Goal: Task Accomplishment & Management: Use online tool/utility

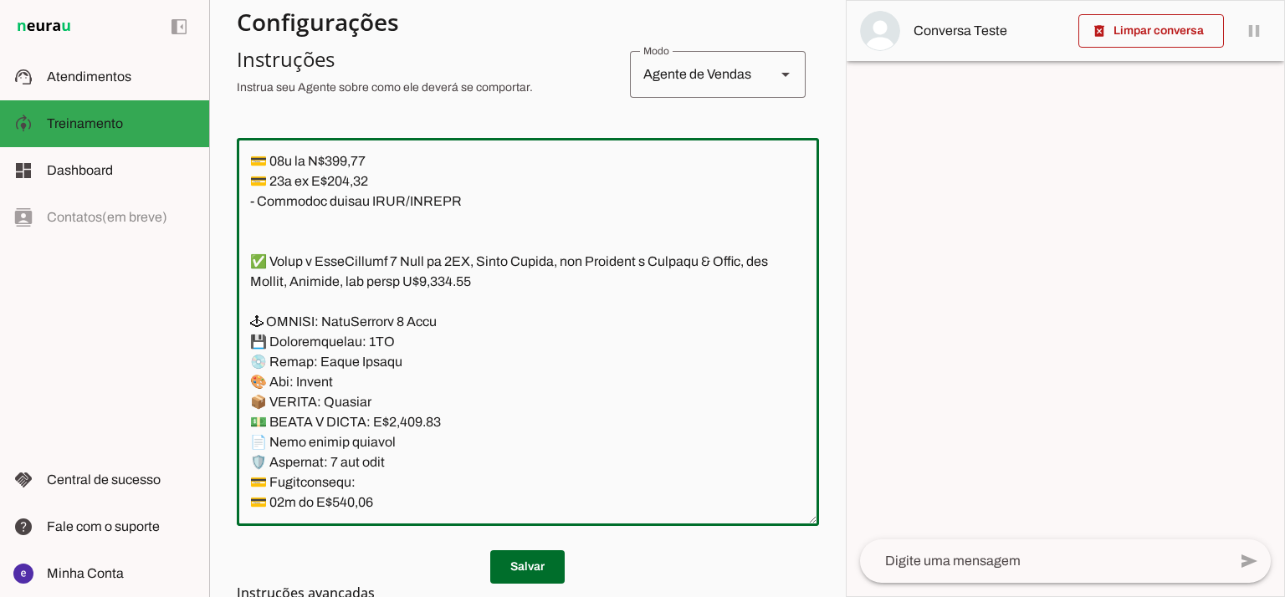
scroll to position [12940, 0]
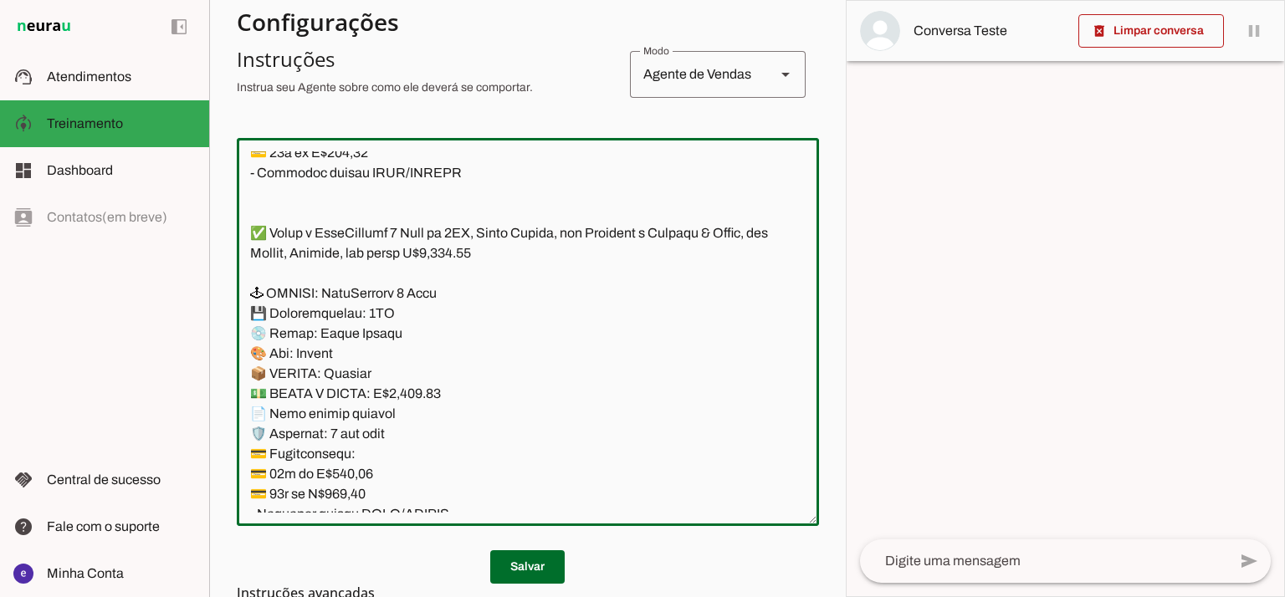
click at [422, 310] on textarea at bounding box center [528, 331] width 582 height 361
click at [418, 395] on textarea at bounding box center [528, 331] width 582 height 361
type textarea "Lore: Ipsu Dolor: Sitametco ad eLitsed Doeiusmod: Te incididu ut Laboreetd - Ma…"
type md-outlined-text-field "Lore: Ipsu Dolor: Sitametco ad eLitsed Doeiusmod: Te incididu ut Laboreetd - Ma…"
click at [346, 473] on textarea at bounding box center [528, 331] width 582 height 361
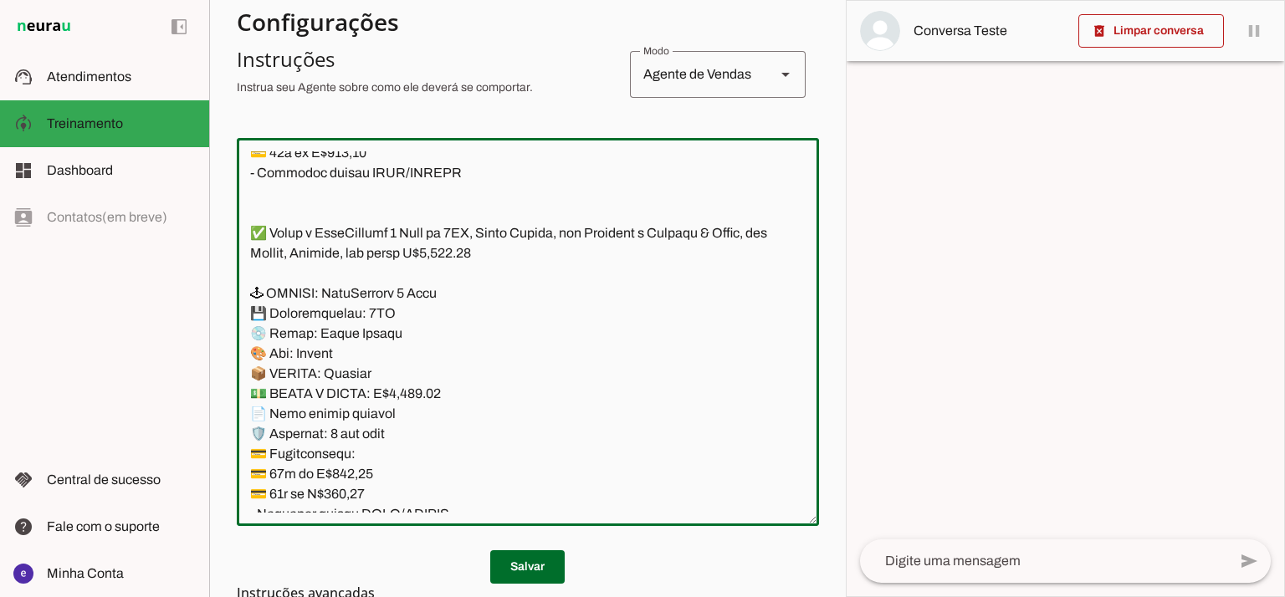
click at [346, 473] on textarea at bounding box center [528, 331] width 582 height 361
paste textarea "72,13"
type textarea "Lore: Ipsu Dolor: Sitametco ad eLitsed Doeiusmod: Te incididu ut Laboreetd - Ma…"
type md-outlined-text-field "Lore: Ipsu Dolor: Sitametco ad eLitsed Doeiusmod: Te incididu ut Laboreetd - Ma…"
click at [345, 499] on textarea at bounding box center [528, 331] width 582 height 361
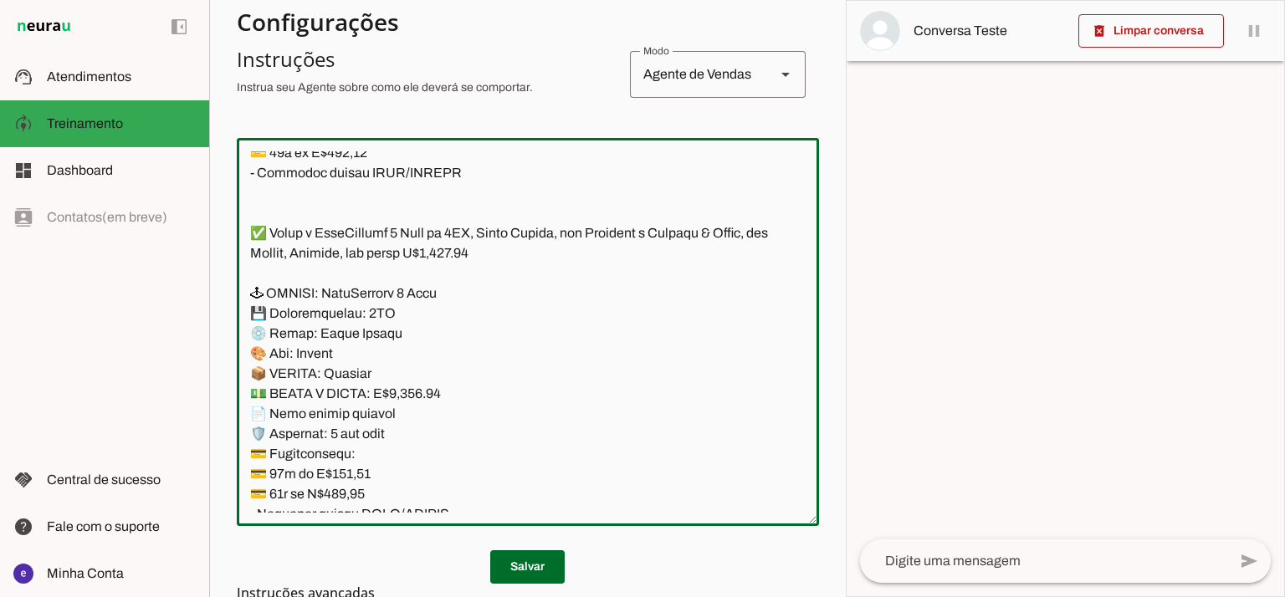
click at [345, 499] on textarea at bounding box center [528, 331] width 582 height 361
paste textarea "3,91"
click at [462, 247] on textarea at bounding box center [528, 331] width 582 height 361
type textarea "Lore: Ipsu Dolor: Sitametco ad eLitsed Doeiusmod: Te incididu ut Laboreetd - Ma…"
type md-outlined-text-field "Lore: Ipsu Dolor: Sitametco ad eLitsed Doeiusmod: Te incididu ut Laboreetd - Ma…"
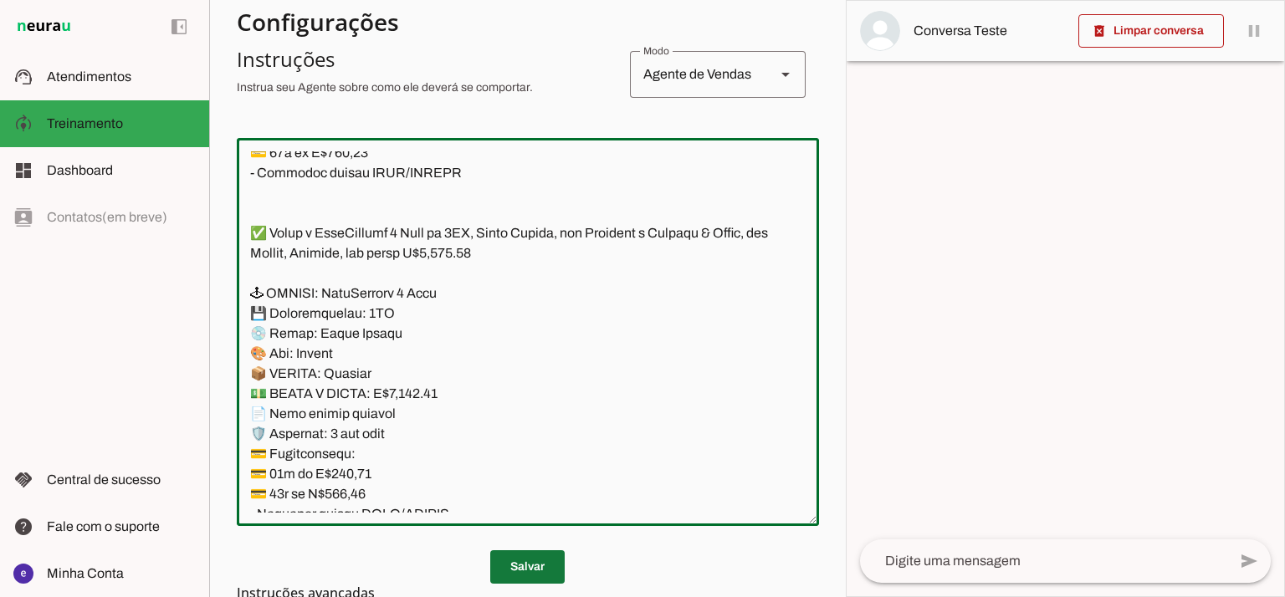
click at [519, 563] on span at bounding box center [527, 567] width 74 height 40
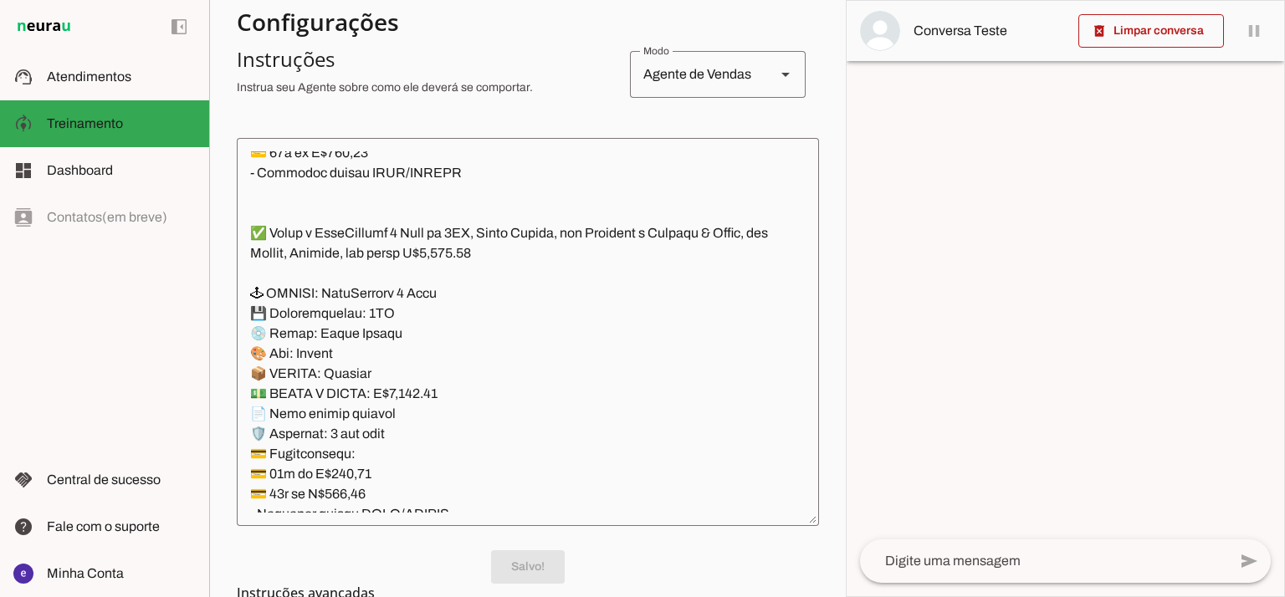
click at [479, 301] on textarea at bounding box center [528, 331] width 582 height 361
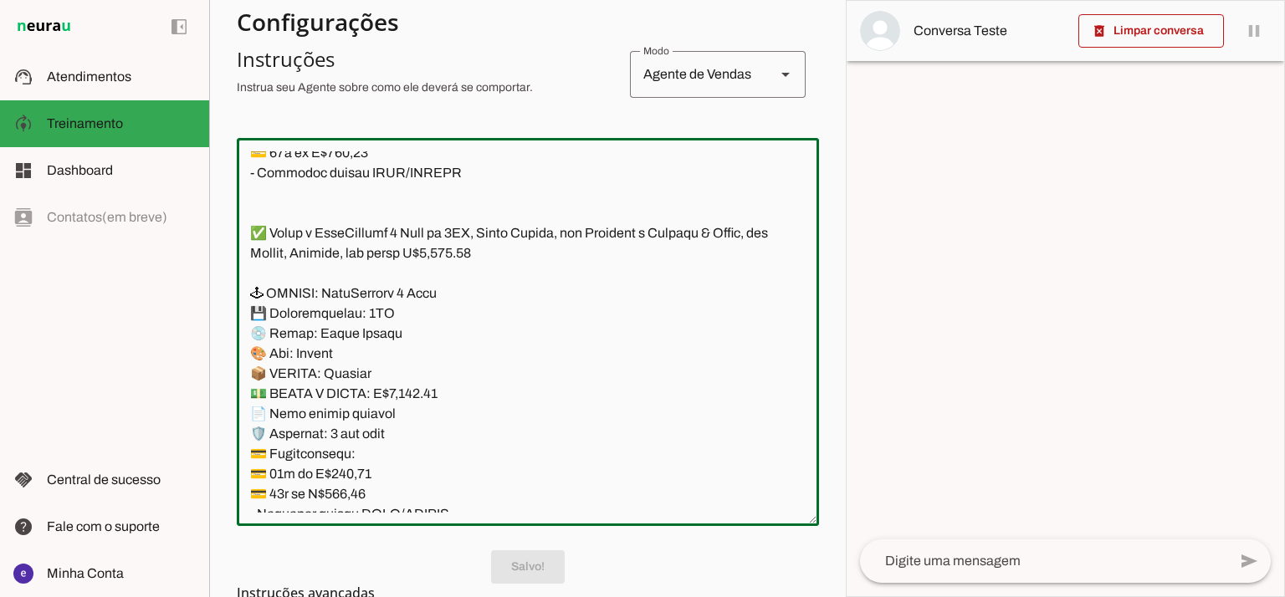
click at [450, 310] on textarea at bounding box center [528, 331] width 582 height 361
click at [407, 336] on textarea at bounding box center [528, 331] width 582 height 361
click at [450, 304] on textarea at bounding box center [528, 331] width 582 height 361
click at [457, 297] on textarea at bounding box center [528, 331] width 582 height 361
drag, startPoint x: 612, startPoint y: 233, endPoint x: 750, endPoint y: 230, distance: 138.1
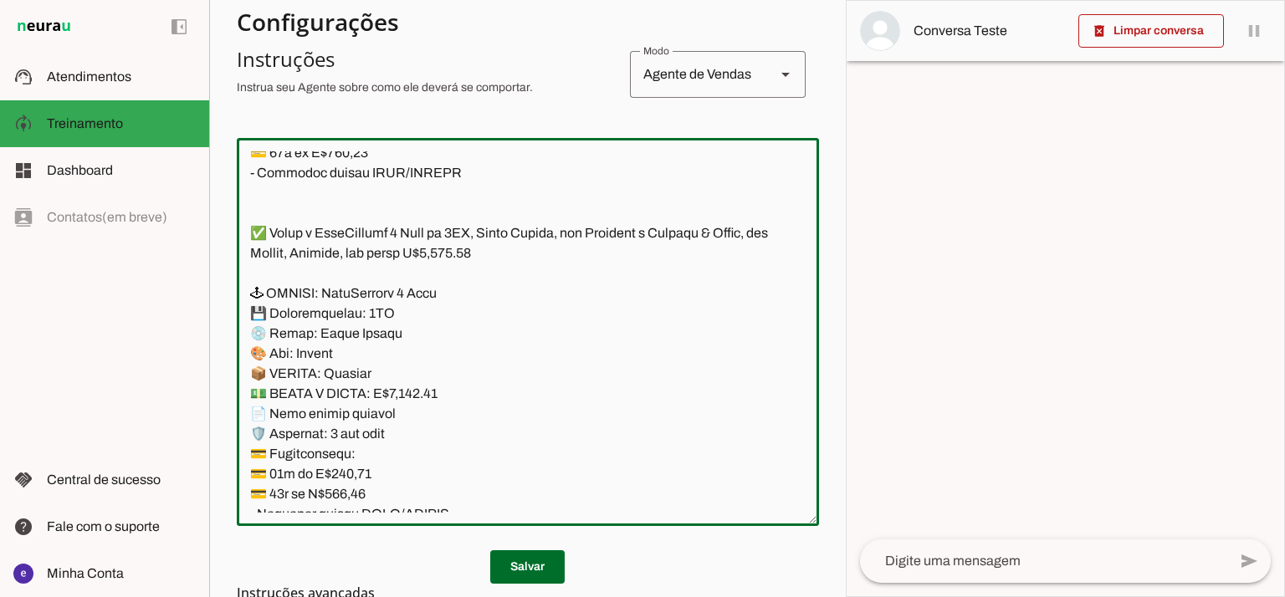
click at [750, 230] on textarea at bounding box center [528, 331] width 582 height 361
click at [559, 296] on textarea at bounding box center [528, 331] width 582 height 361
paste textarea "com Returnal e Ratchet & Clank"
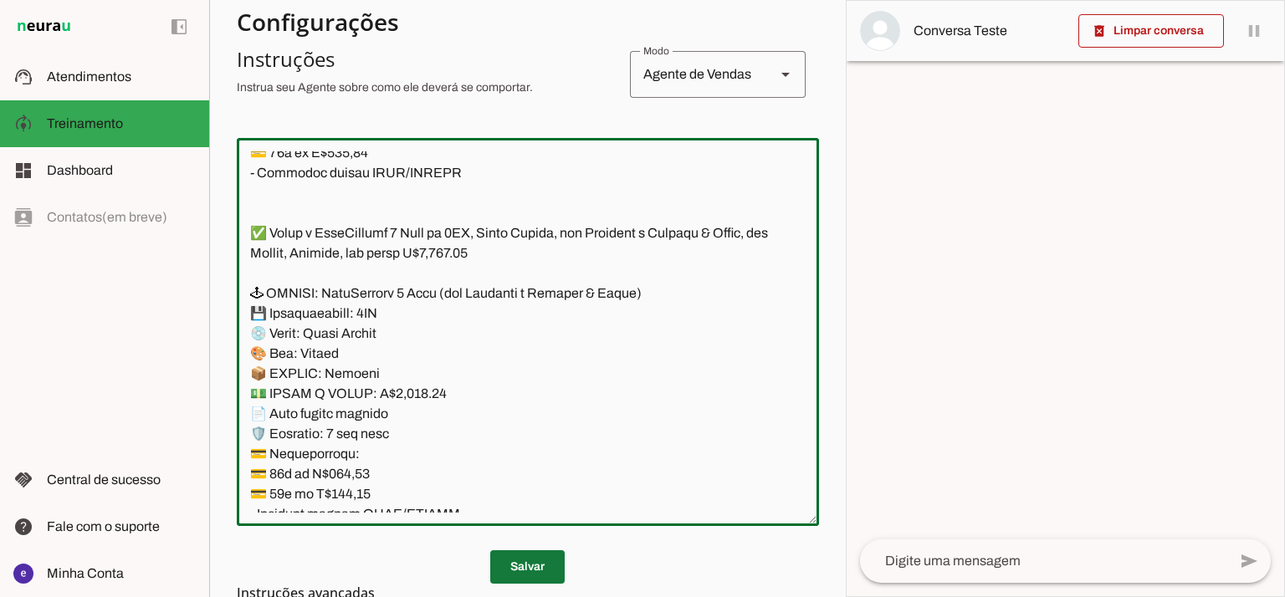
type textarea "Lore: Ipsu Dolor: Sitametco ad eLitsed Doeiusmod: Te incididu ut Laboreetd - Ma…"
type md-outlined-text-field "Lore: Ipsu Dolor: Sitametco ad eLitsed Doeiusmod: Te incididu ut Laboreetd - Ma…"
click at [532, 549] on span at bounding box center [527, 567] width 74 height 40
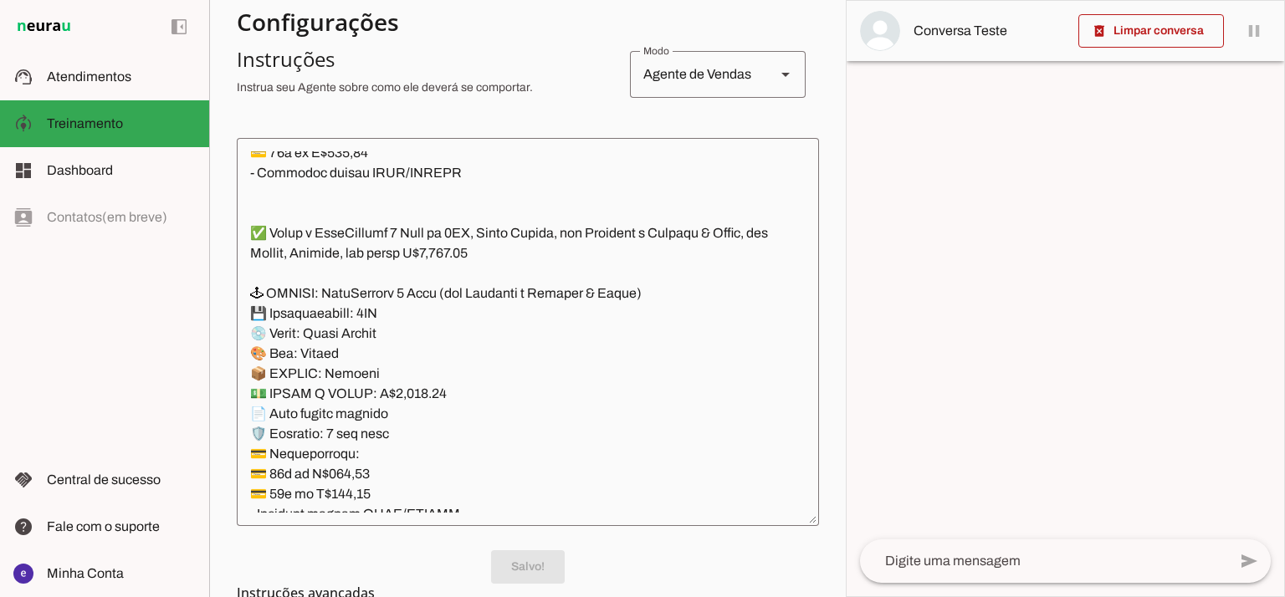
click at [515, 409] on textarea at bounding box center [528, 331] width 582 height 361
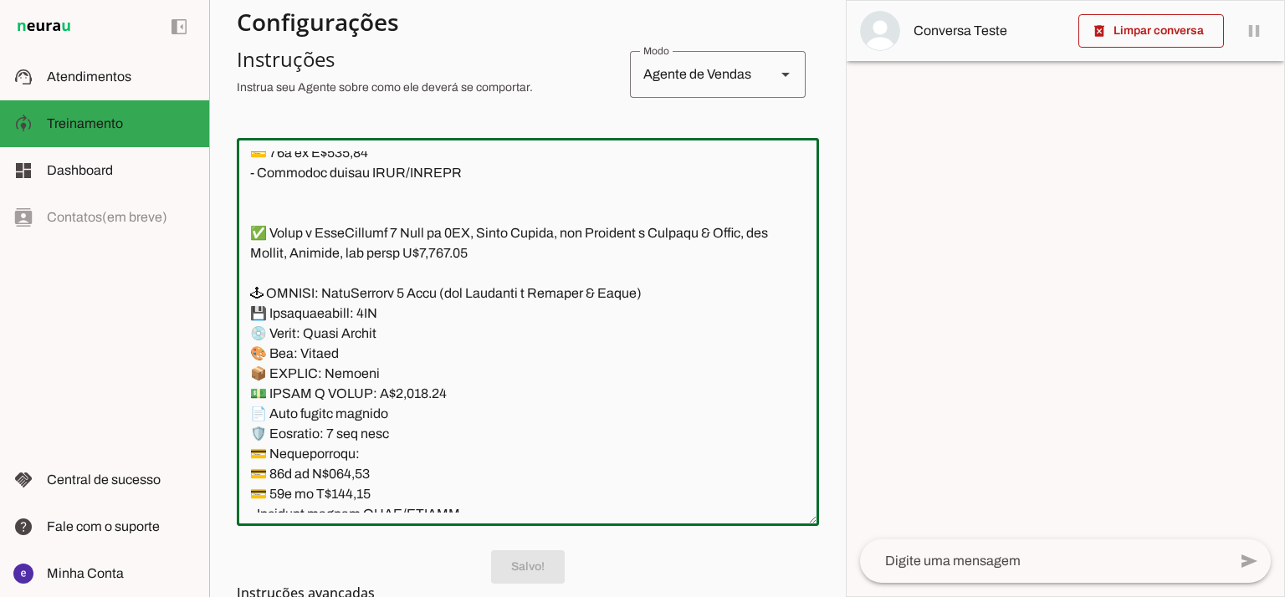
drag, startPoint x: 438, startPoint y: 365, endPoint x: 233, endPoint y: 231, distance: 244.8
click at [233, 231] on section "Agente 1 Agente 2 Criar Agente Você atingiu o limite de IAs Neurau permitidas. …" at bounding box center [527, 298] width 637 height 597
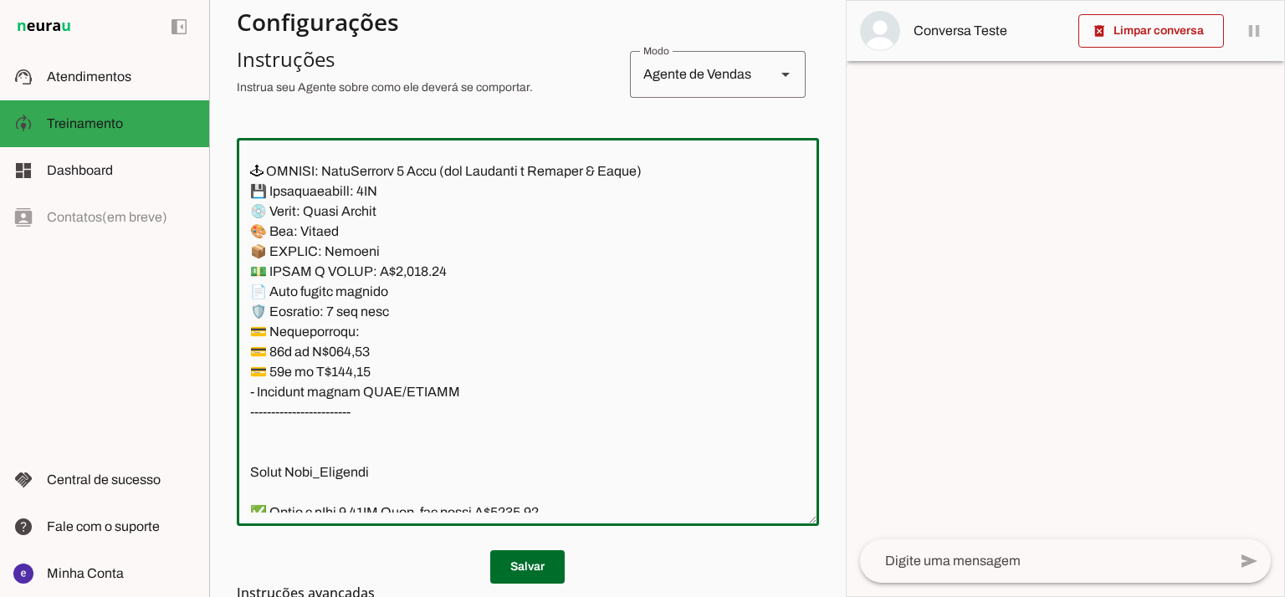
scroll to position [13163, 0]
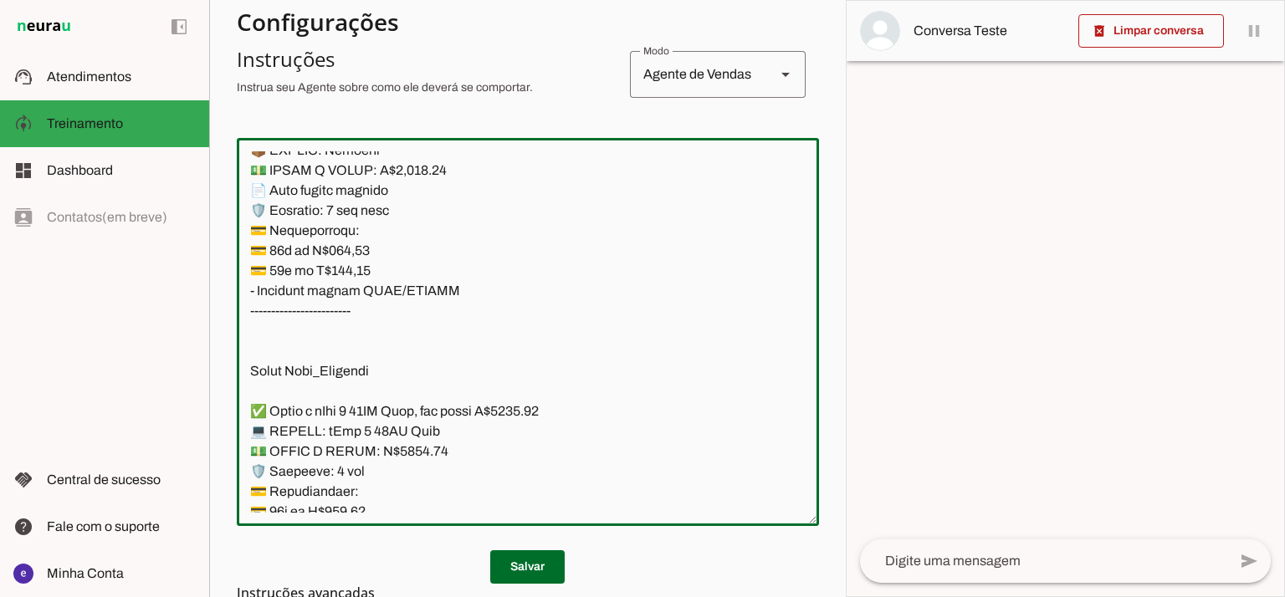
click at [452, 296] on textarea at bounding box center [528, 331] width 582 height 361
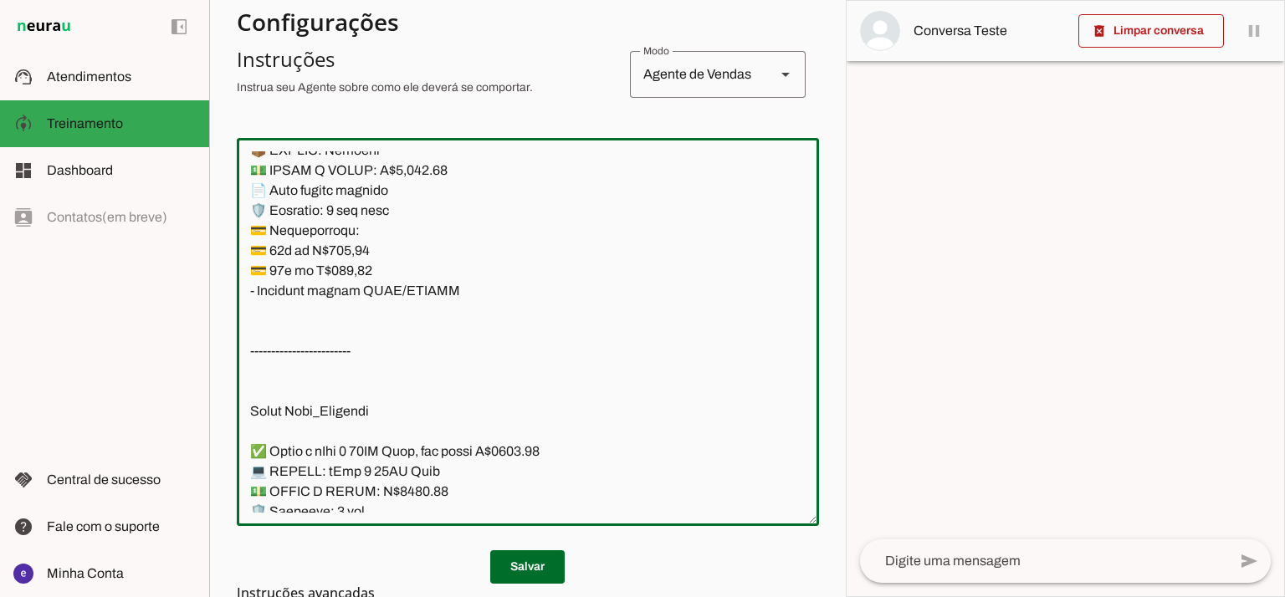
paste textarea "✅ Temos o PlayStation 5 Slim de 1TB, Mídia Física, com Returnal e Ratchet & Cla…"
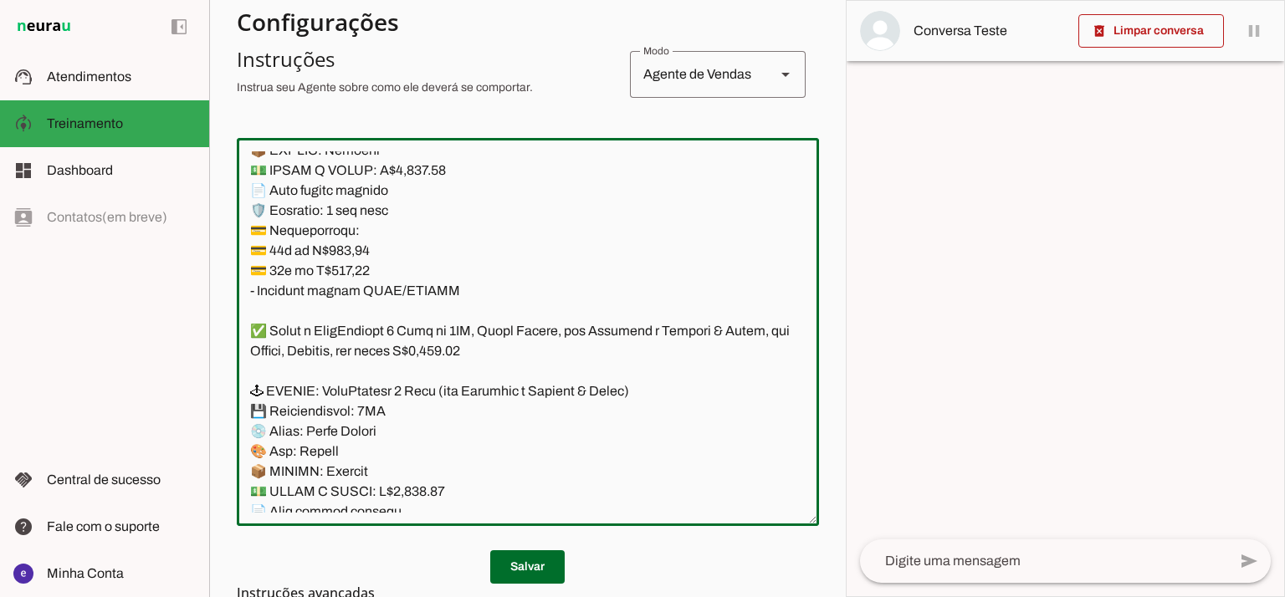
scroll to position [13270, 0]
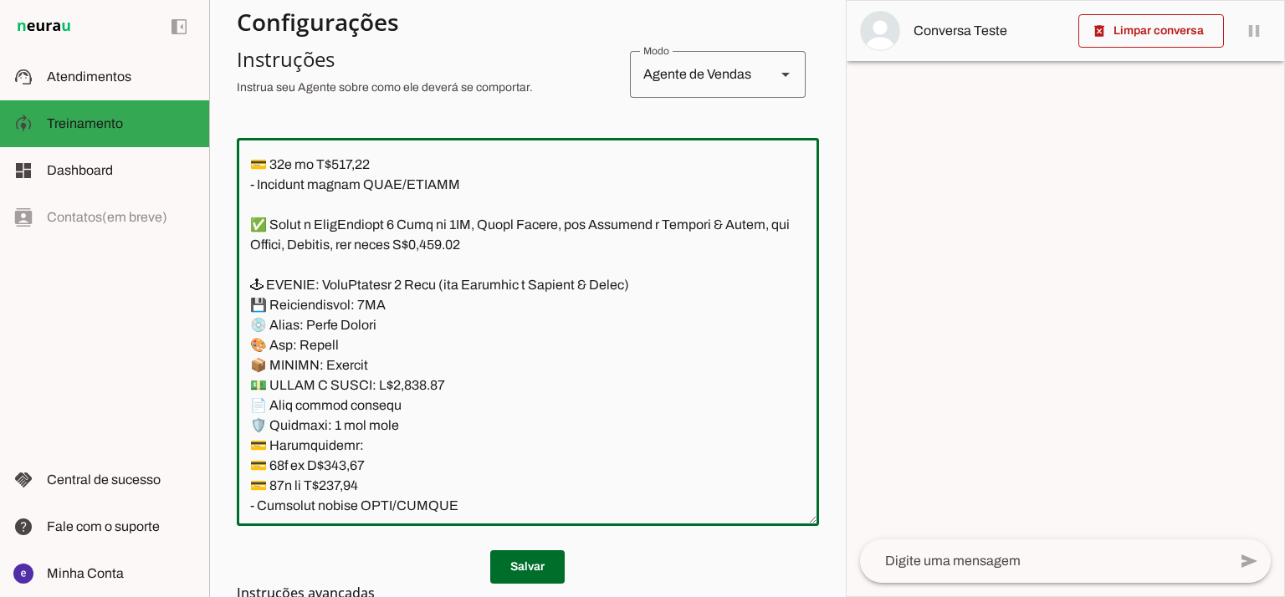
drag, startPoint x: 635, startPoint y: 281, endPoint x: 479, endPoint y: 280, distance: 156.5
click at [479, 280] on textarea at bounding box center [528, 331] width 582 height 361
drag, startPoint x: 592, startPoint y: 225, endPoint x: 750, endPoint y: 220, distance: 158.2
click at [750, 220] on textarea at bounding box center [528, 331] width 582 height 361
drag, startPoint x: 423, startPoint y: 386, endPoint x: 393, endPoint y: 387, distance: 29.3
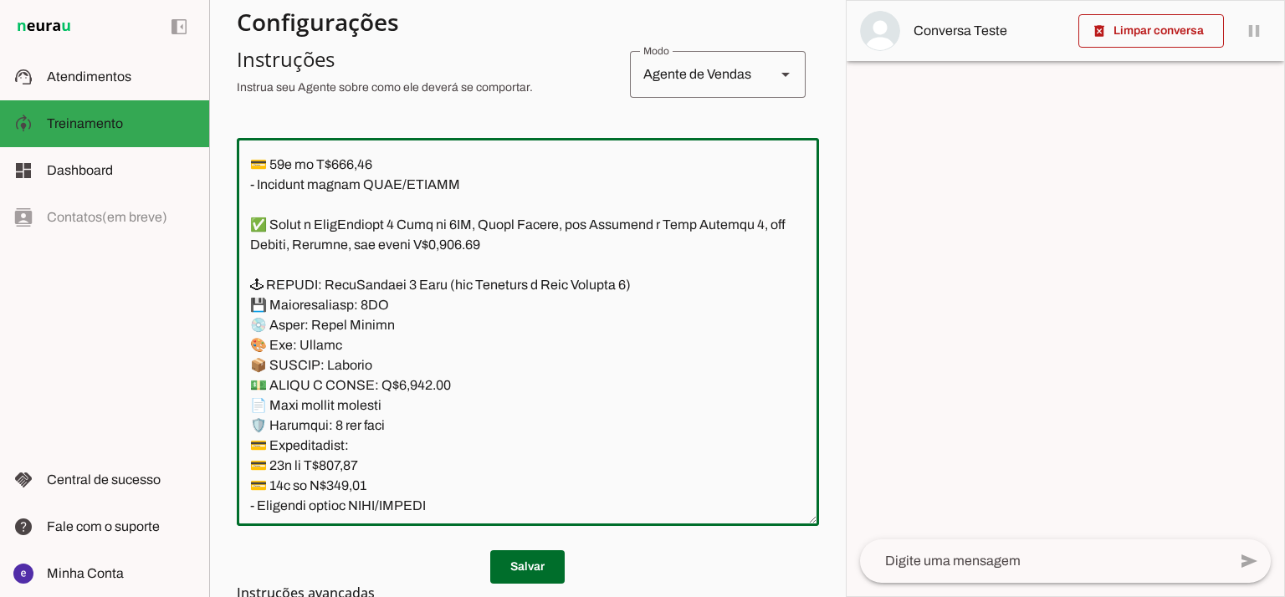
click at [393, 387] on textarea at bounding box center [528, 331] width 582 height 361
click at [458, 243] on textarea at bounding box center [528, 331] width 582 height 361
click at [463, 243] on textarea at bounding box center [528, 331] width 582 height 361
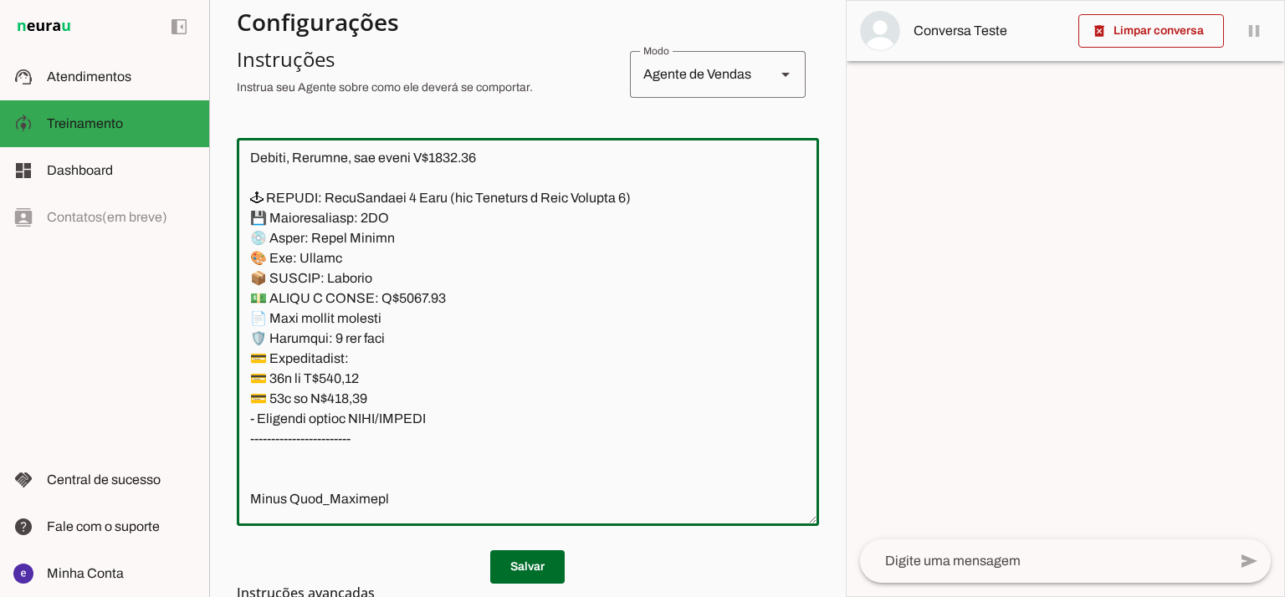
scroll to position [13381, 0]
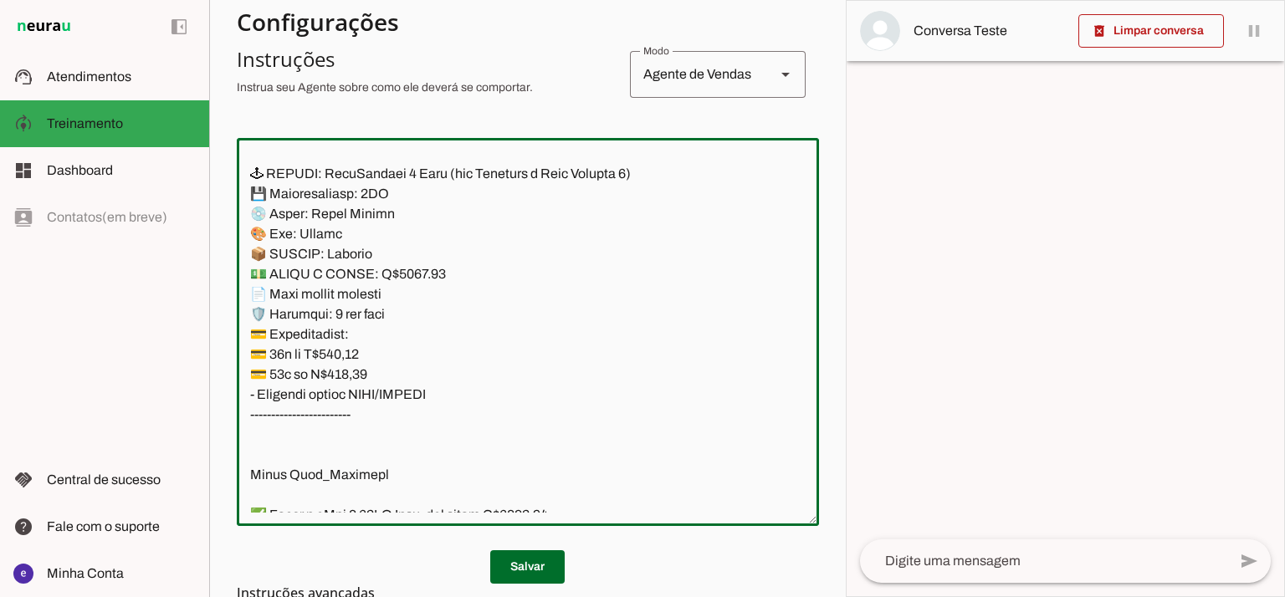
type textarea "Lore: Ipsu Dolor: Sitametco ad eLitsed Doeiusmod: Te incididu ut Laboreetd - Ma…"
type md-outlined-text-field "Lore: Ipsu Dolor: Sitametco ad eLitsed Doeiusmod: Te incididu ut Laboreetd - Ma…"
click at [346, 364] on textarea at bounding box center [528, 331] width 582 height 361
click at [349, 356] on textarea at bounding box center [528, 331] width 582 height 361
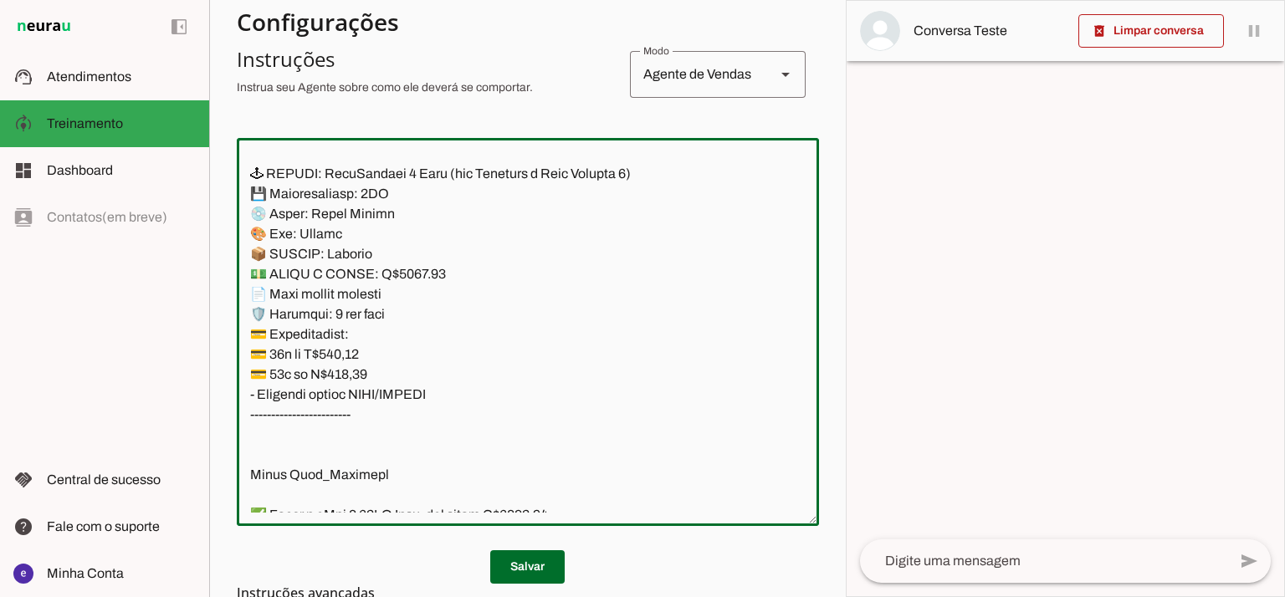
paste textarea "95,68"
type textarea "Lore: Ipsu Dolor: Sitametco ad eLitsed Doeiusmod: Te incididu ut Laboreetd - Ma…"
type md-outlined-text-field "Lore: Ipsu Dolor: Sitametco ad eLitsed Doeiusmod: Te incididu ut Laboreetd - Ma…"
click at [341, 377] on textarea at bounding box center [528, 331] width 582 height 361
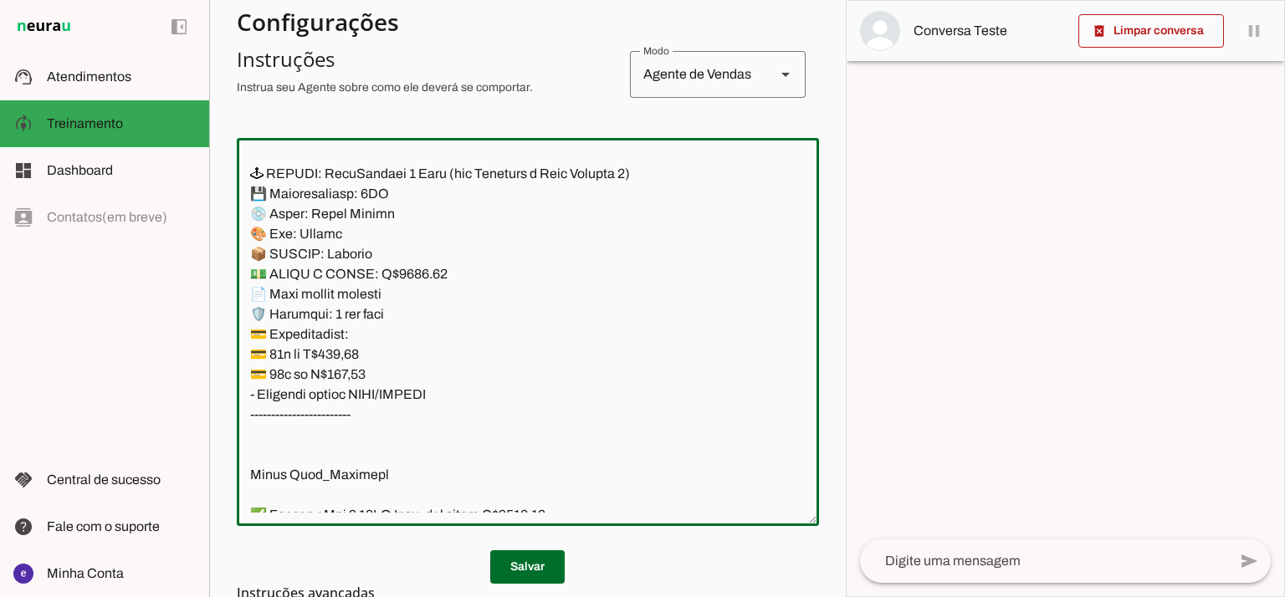
paste textarea "80,6"
type textarea "Lore: Ipsu Dolor: Sitametco ad eLitsed Doeiusmod: Te incididu ut Laboreetd - Ma…"
type md-outlined-text-field "Lore: Ipsu Dolor: Sitametco ad eLitsed Doeiusmod: Te incididu ut Laboreetd - Ma…"
click at [529, 561] on span at bounding box center [527, 567] width 74 height 40
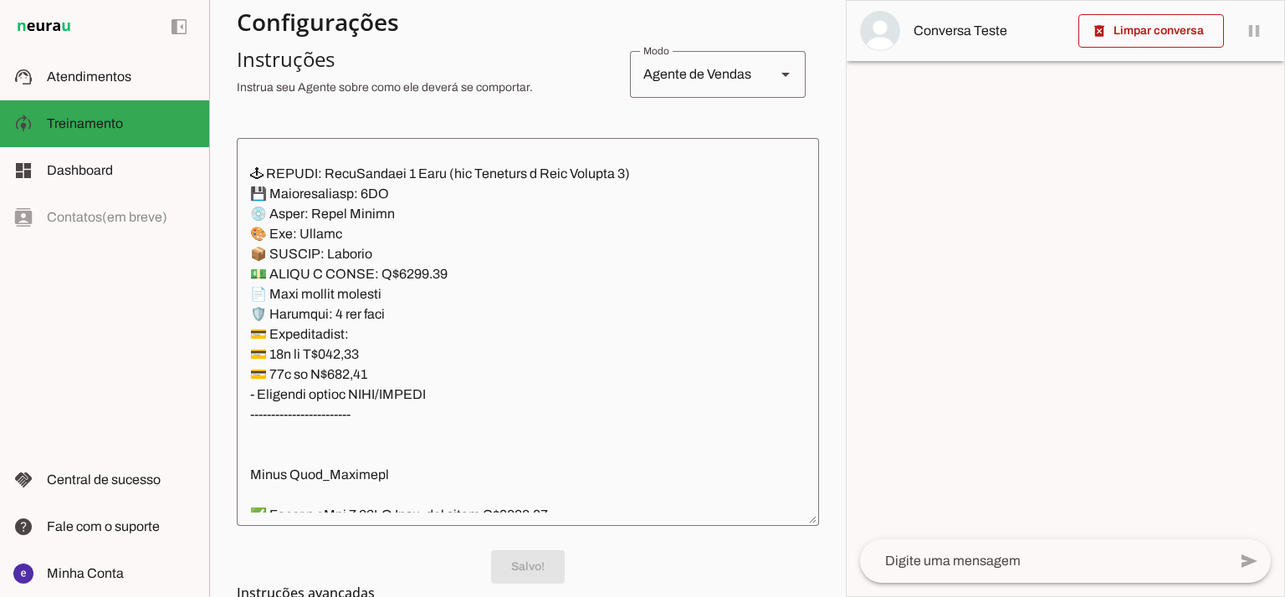
click at [463, 272] on textarea at bounding box center [528, 331] width 582 height 361
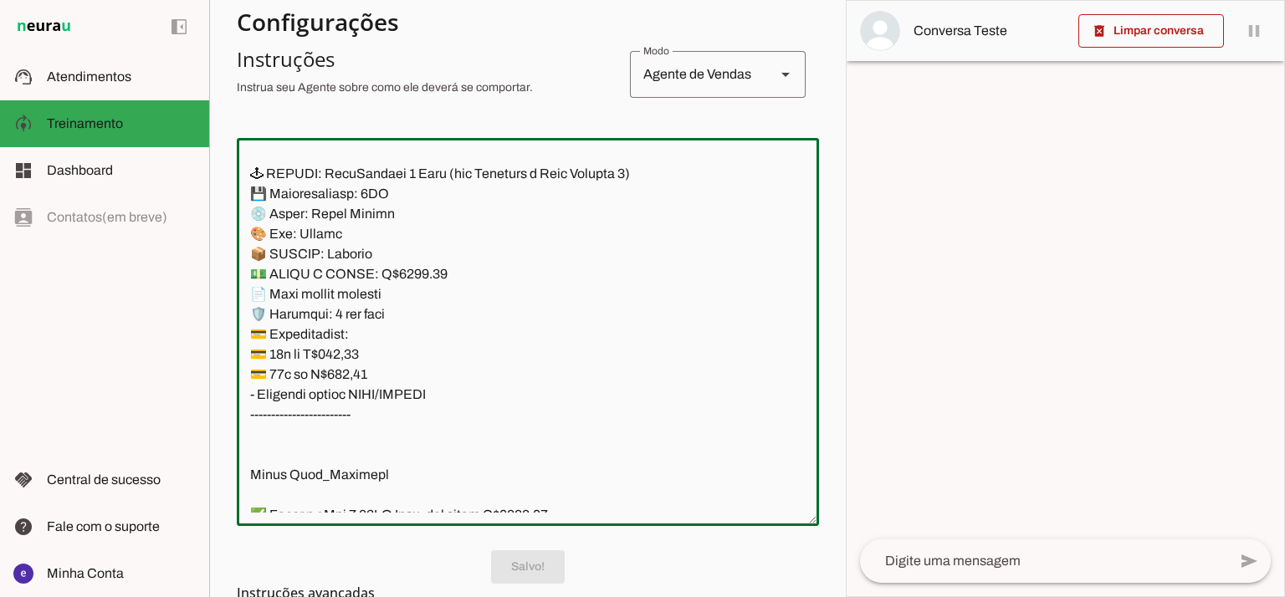
click at [442, 330] on textarea at bounding box center [528, 331] width 582 height 361
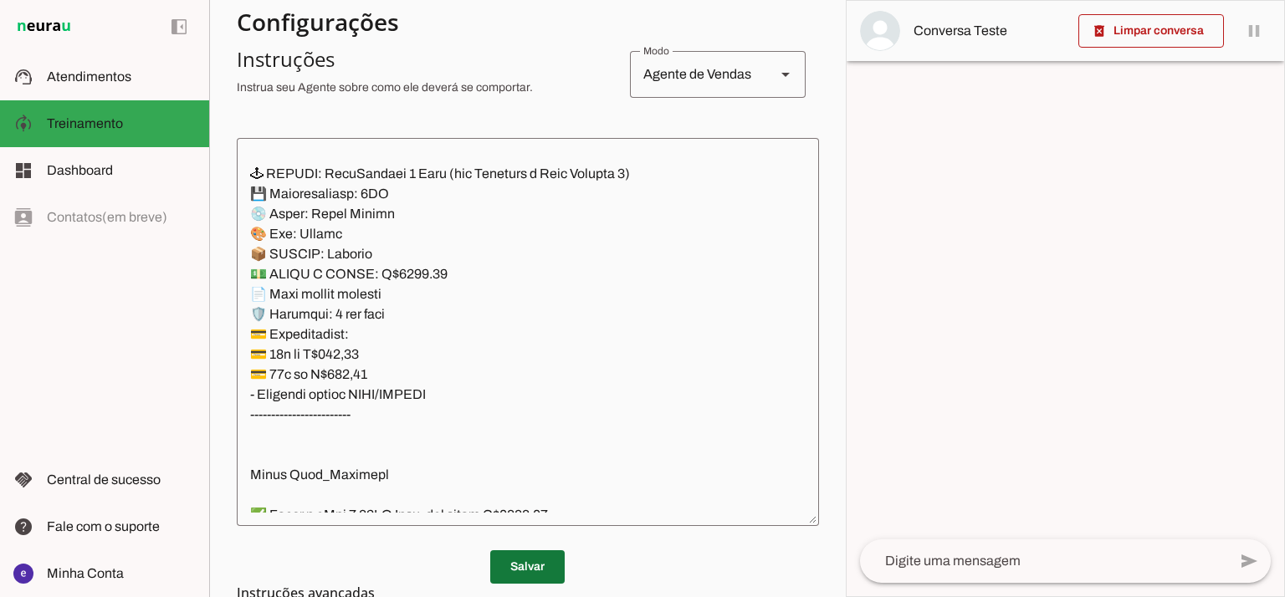
click at [556, 553] on span at bounding box center [527, 567] width 74 height 40
click at [458, 361] on textarea at bounding box center [528, 331] width 582 height 361
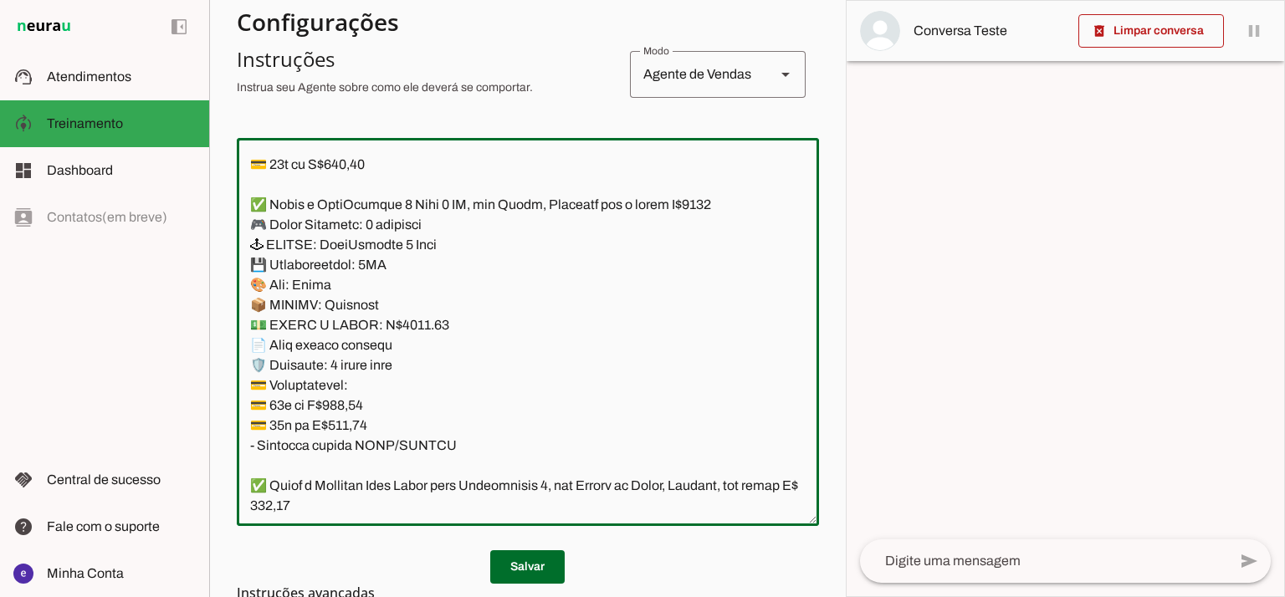
scroll to position [11931, 0]
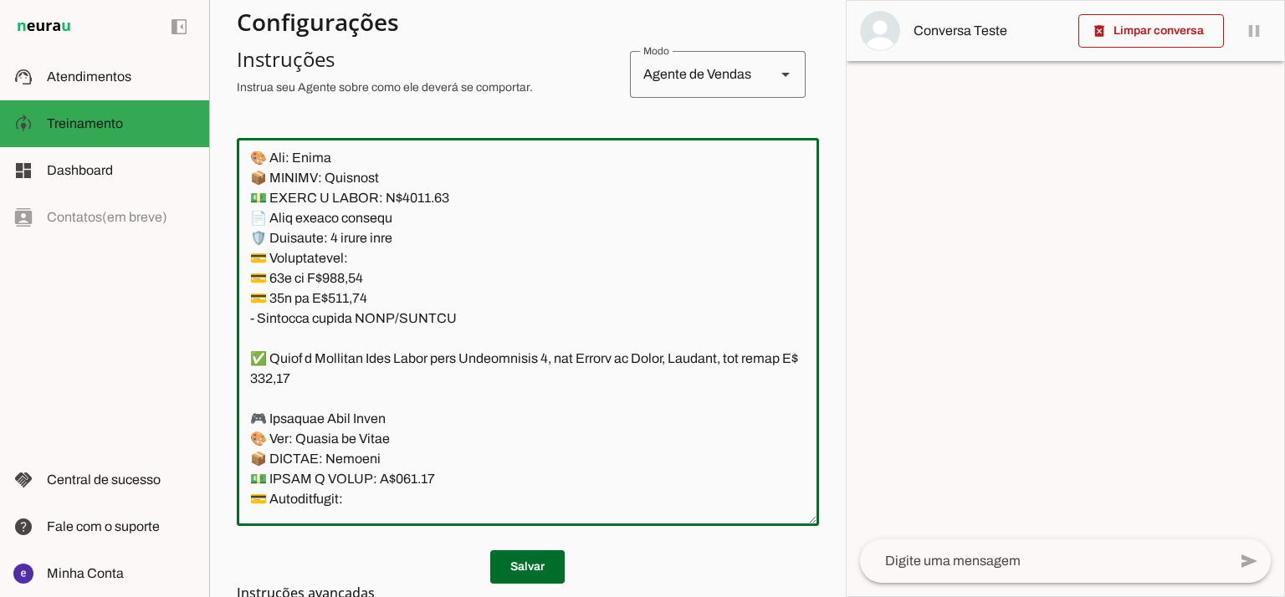
drag, startPoint x: 496, startPoint y: 402, endPoint x: 258, endPoint y: 358, distance: 242.5
click at [258, 358] on textarea at bounding box center [528, 331] width 582 height 361
click at [392, 290] on textarea at bounding box center [528, 331] width 582 height 361
click at [529, 555] on span at bounding box center [527, 567] width 74 height 40
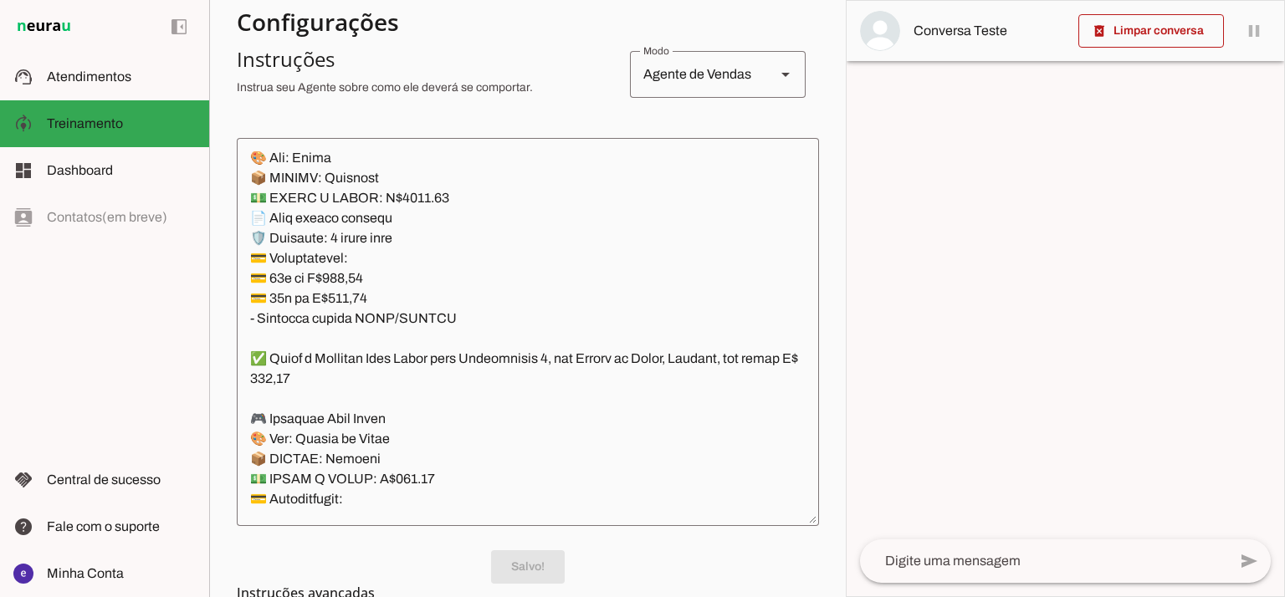
scroll to position [0, 0]
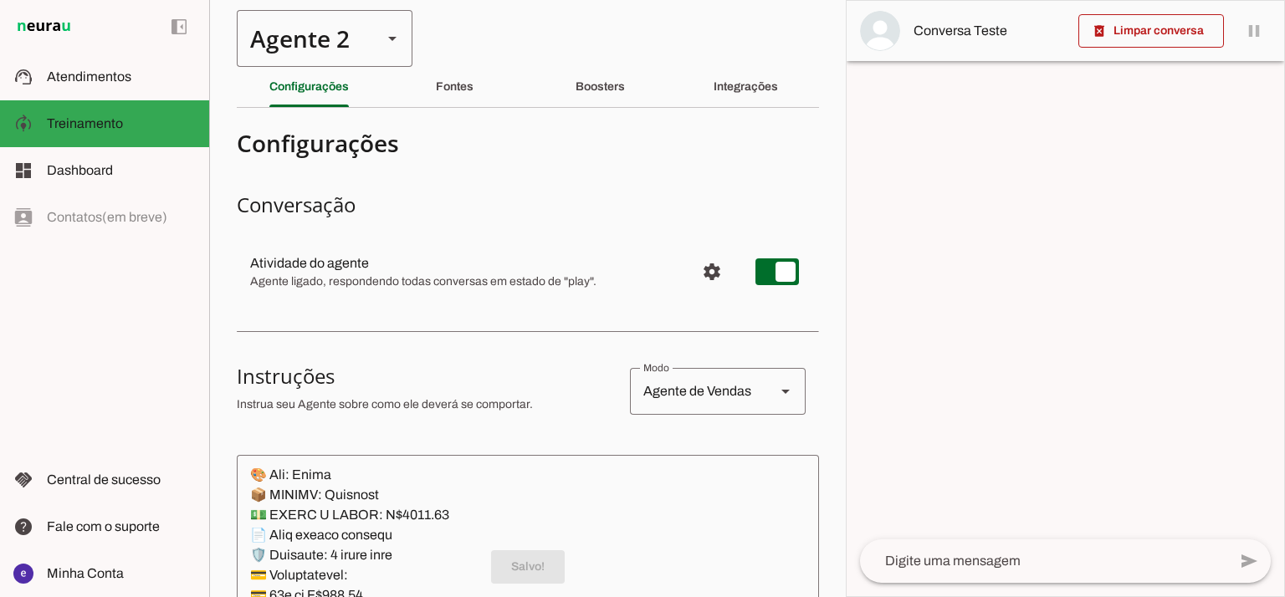
click at [294, 48] on div "Agente 2" at bounding box center [303, 38] width 132 height 57
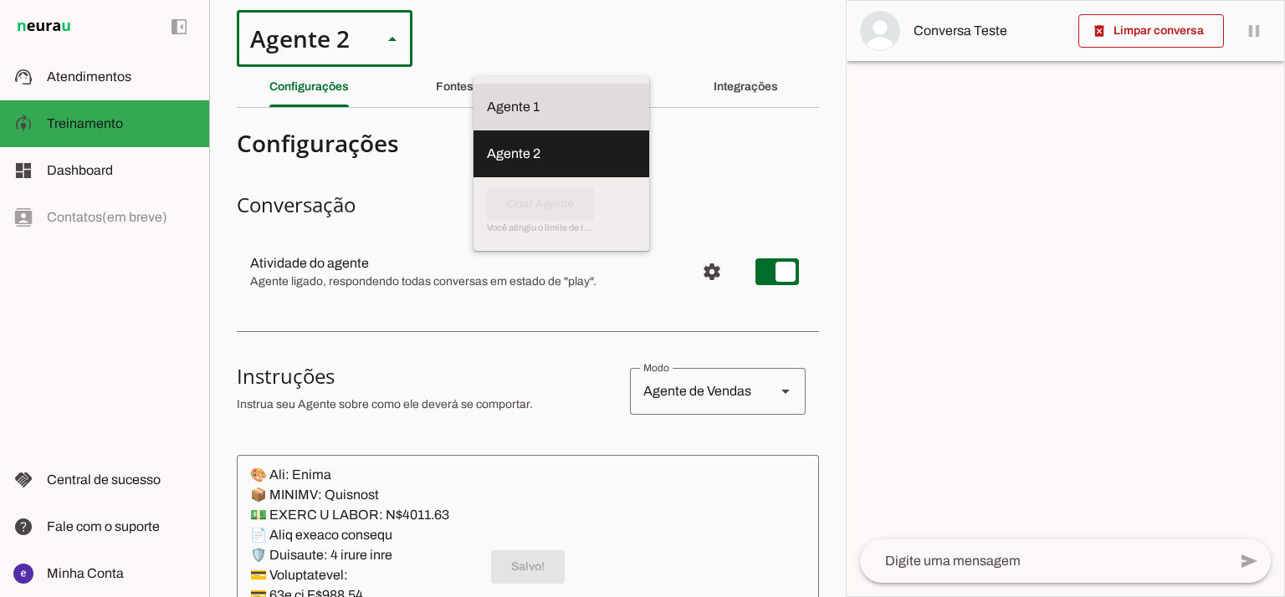
click at [487, 105] on slot at bounding box center [561, 107] width 149 height 20
type md-outlined-select "12aOQQ7FsmepHgvjII9C"
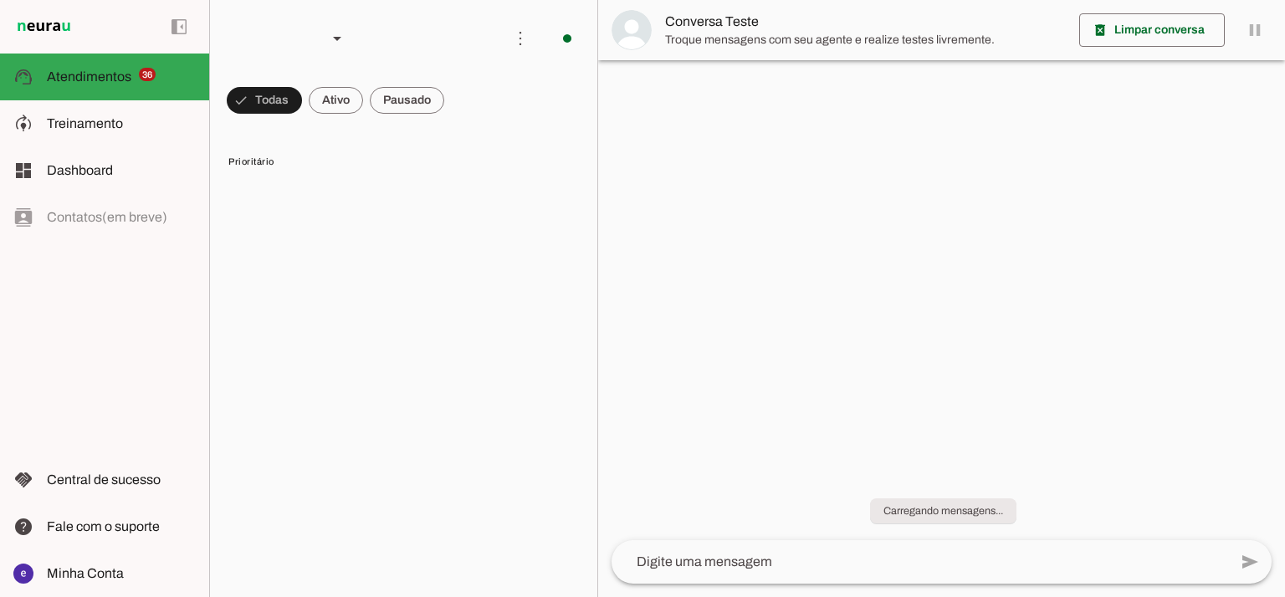
click at [113, 126] on span "Treinamento" at bounding box center [85, 123] width 76 height 14
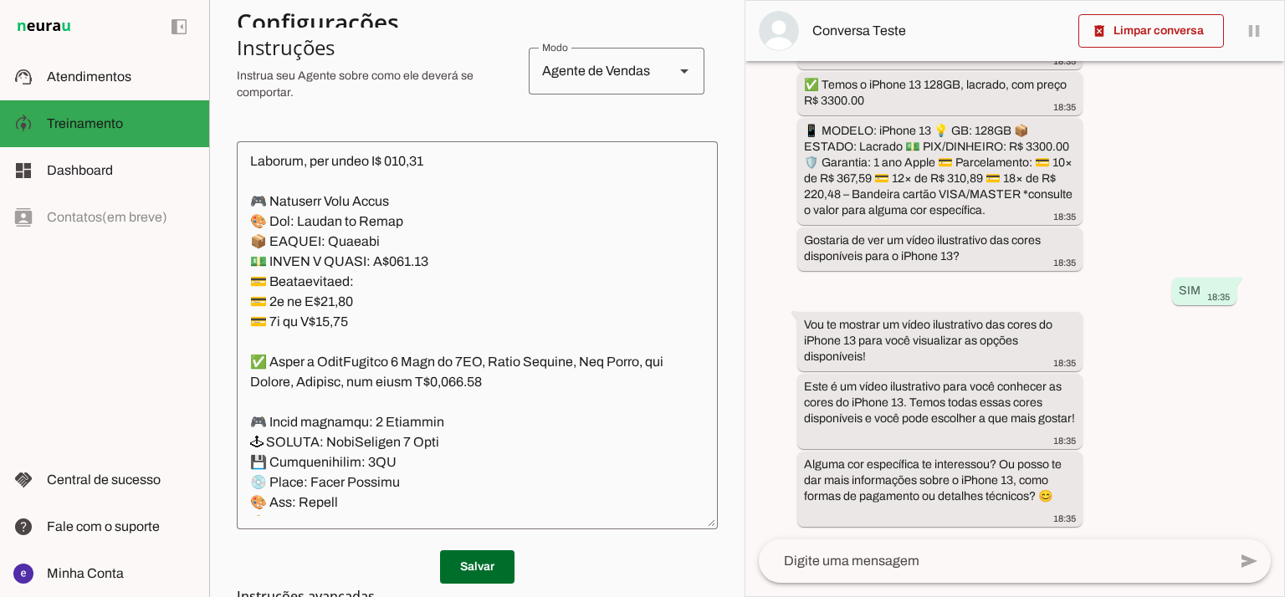
scroll to position [395, 0]
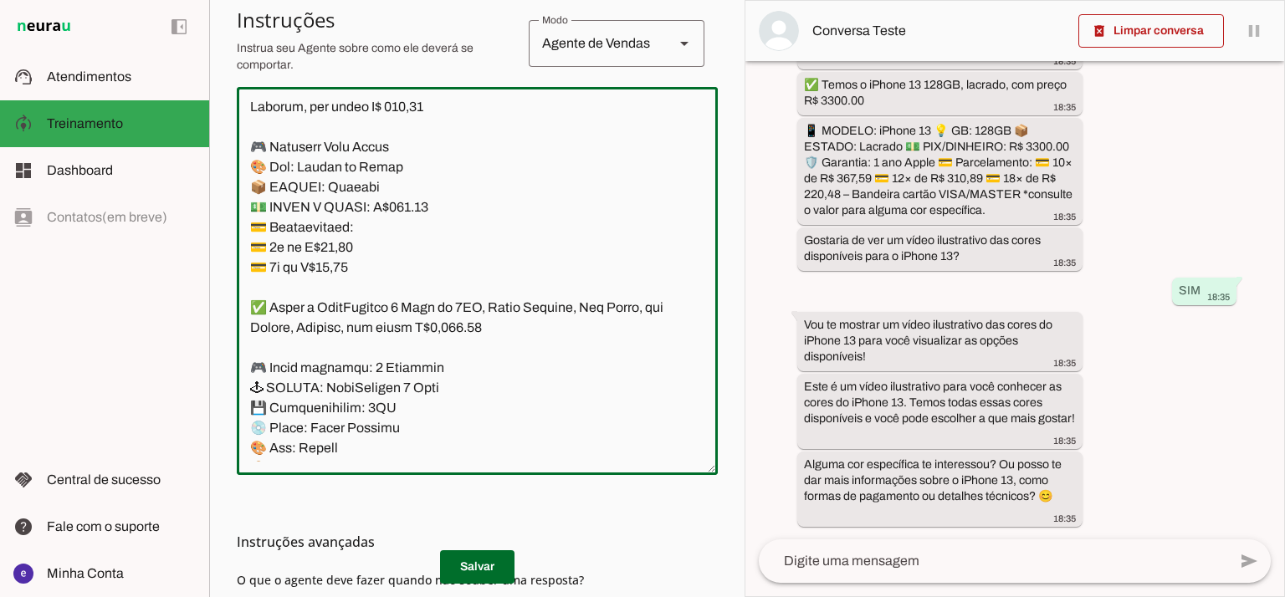
click at [592, 305] on textarea at bounding box center [477, 280] width 481 height 361
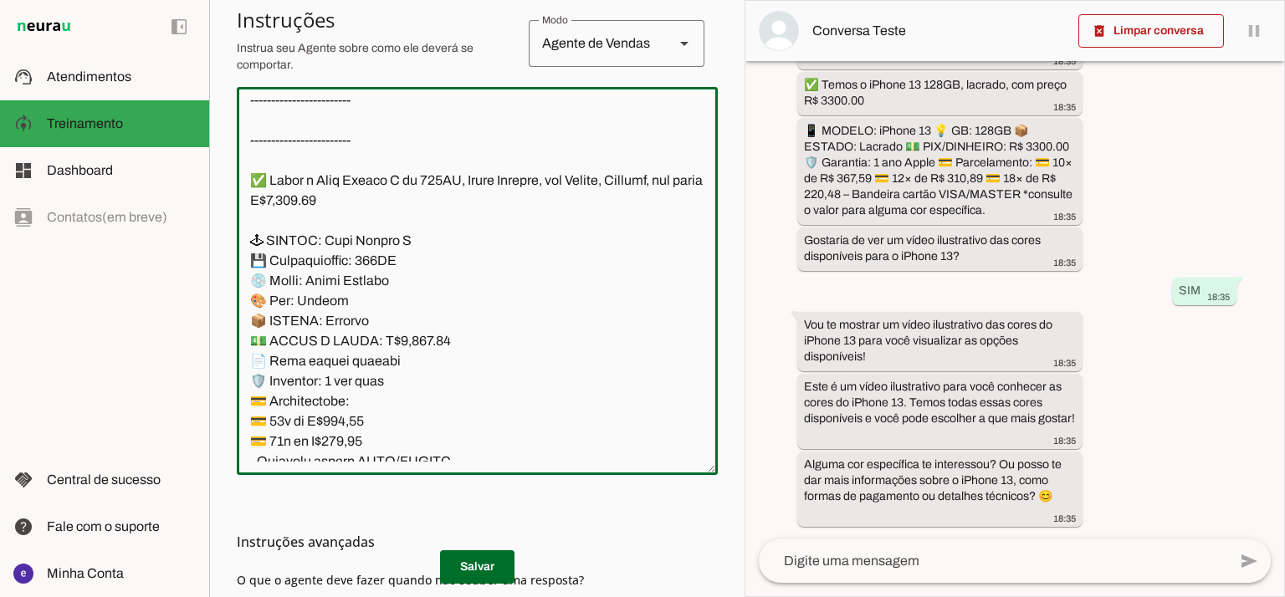
scroll to position [12913, 0]
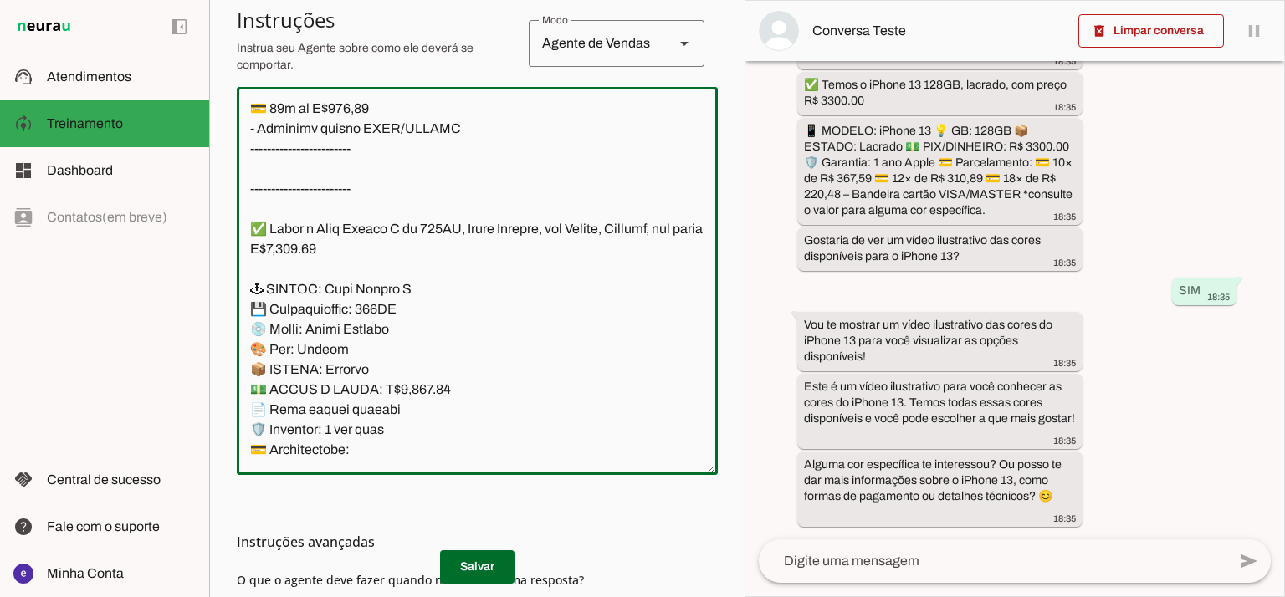
drag, startPoint x: 253, startPoint y: 238, endPoint x: 528, endPoint y: 310, distance: 284.5
click at [528, 310] on textarea at bounding box center [477, 280] width 481 height 361
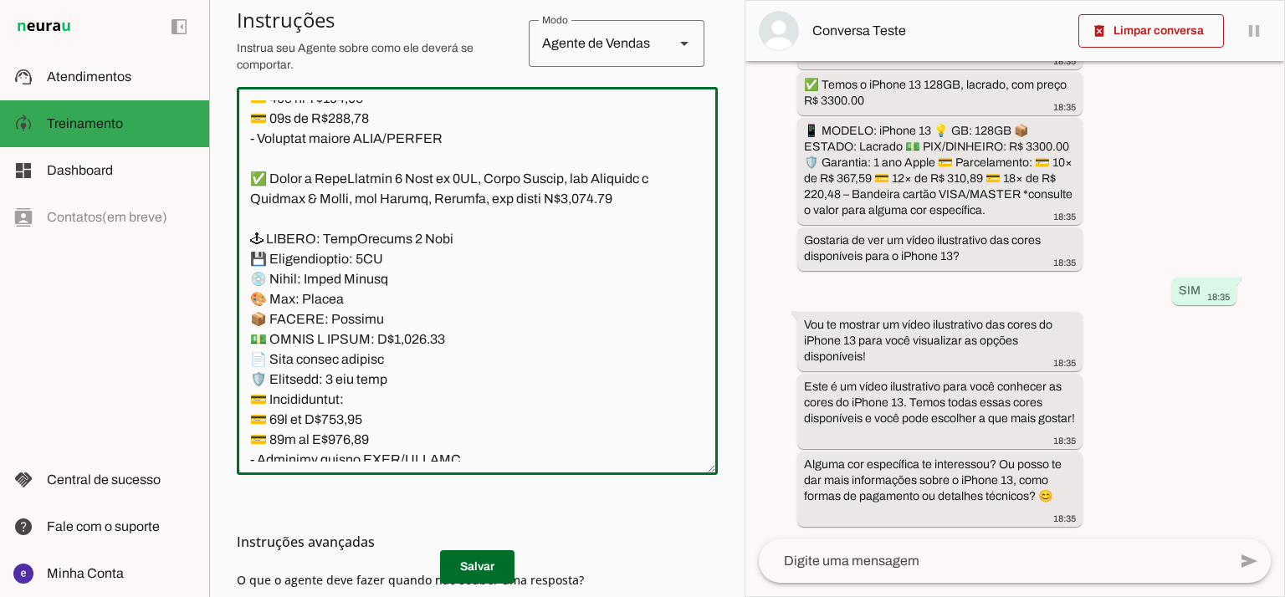
scroll to position [12690, 0]
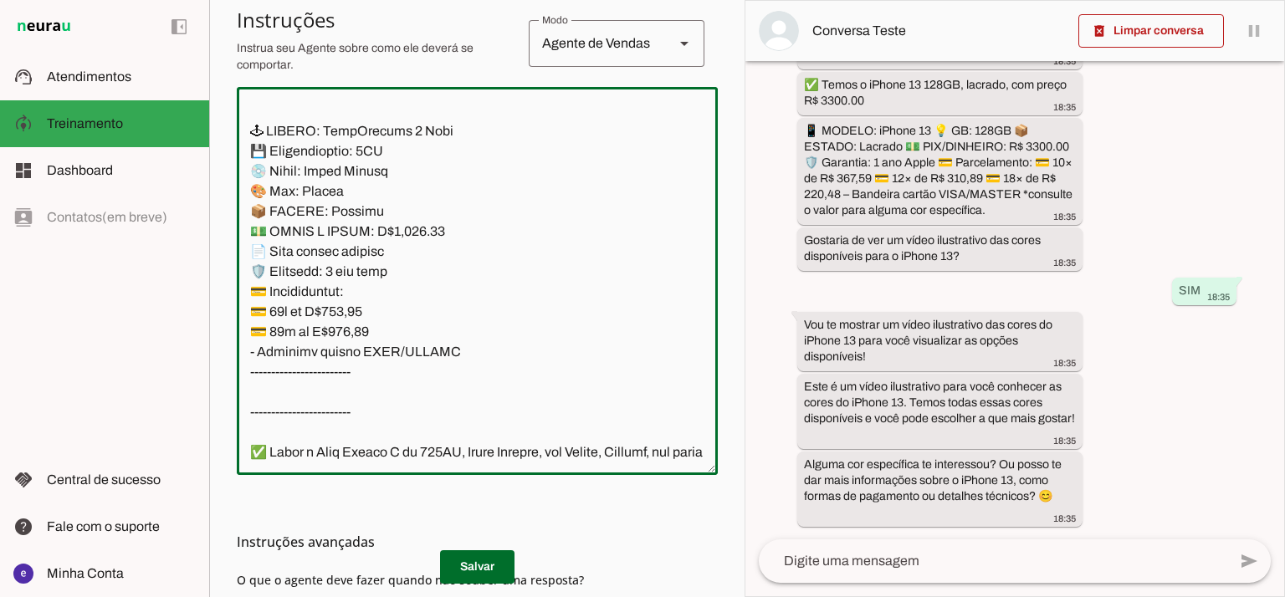
paste textarea "Loremips Dolo Sitam cons Adipiscinge 2, sed Doeius te Incid, Utlabor, etd magna…"
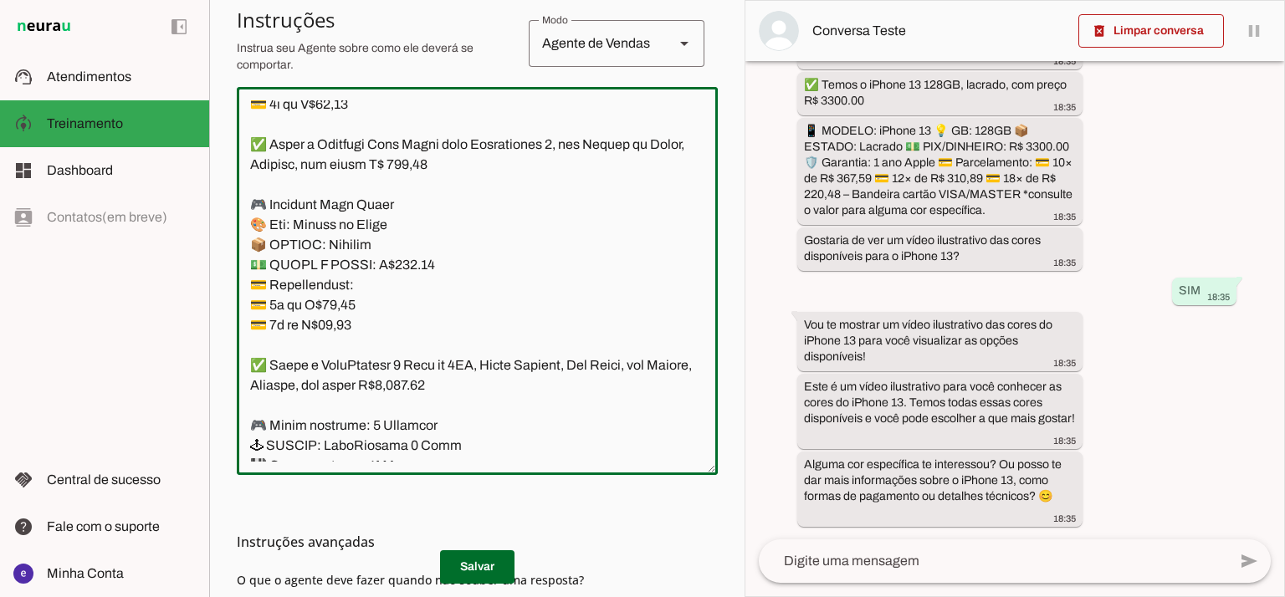
scroll to position [12292, 0]
drag, startPoint x: 360, startPoint y: 262, endPoint x: 385, endPoint y: 279, distance: 30.2
click at [385, 279] on textarea at bounding box center [477, 280] width 481 height 361
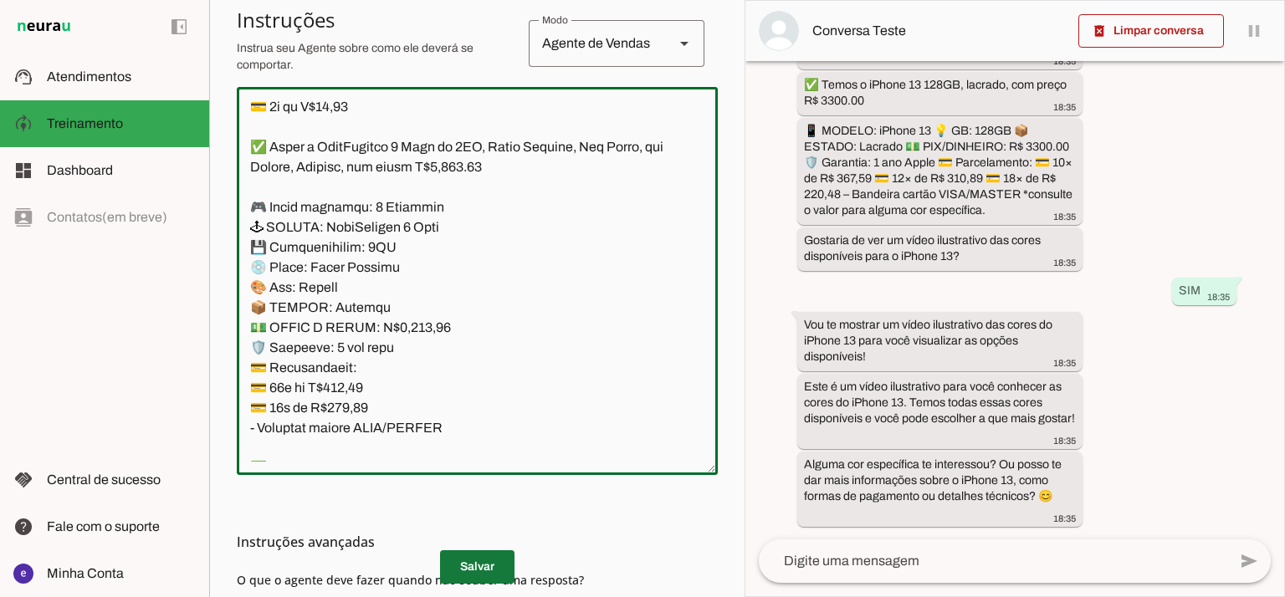
type textarea "Lore: Ipsu Dolor: Sitametco ad ElitsEddo Eiusmodte: In utlabore et Doloremag - …"
type md-outlined-text-field "Lore: Ipsu Dolor: Sitametco ad ElitsEddo Eiusmodte: In utlabore et Doloremag - …"
click at [502, 561] on span at bounding box center [477, 567] width 74 height 40
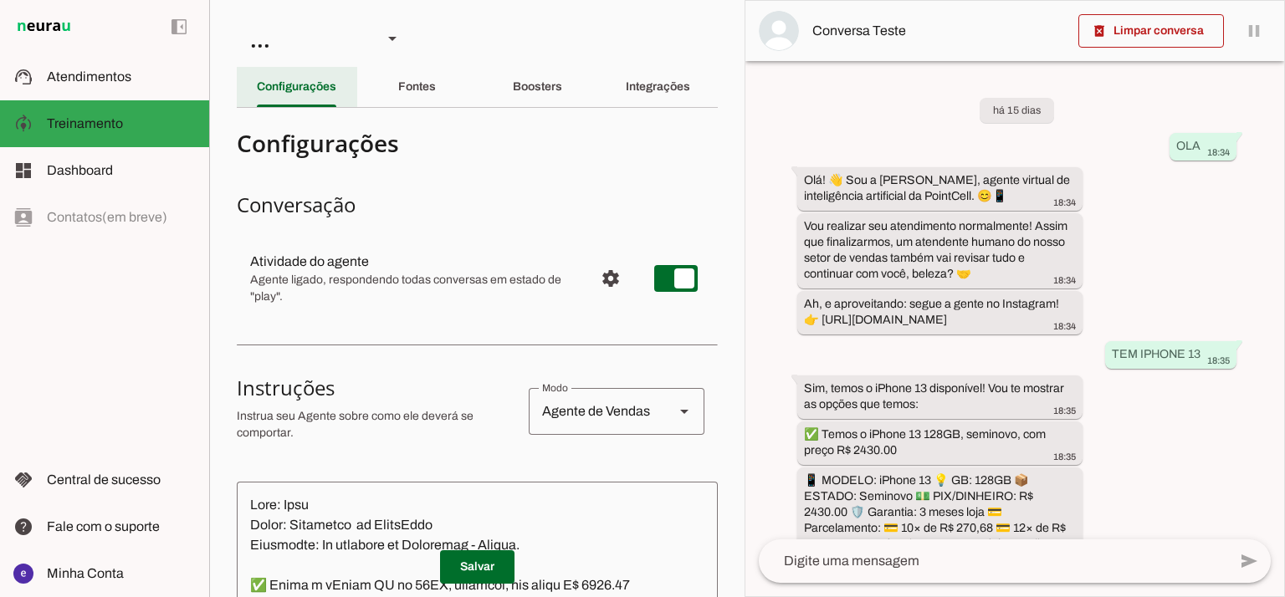
scroll to position [537, 0]
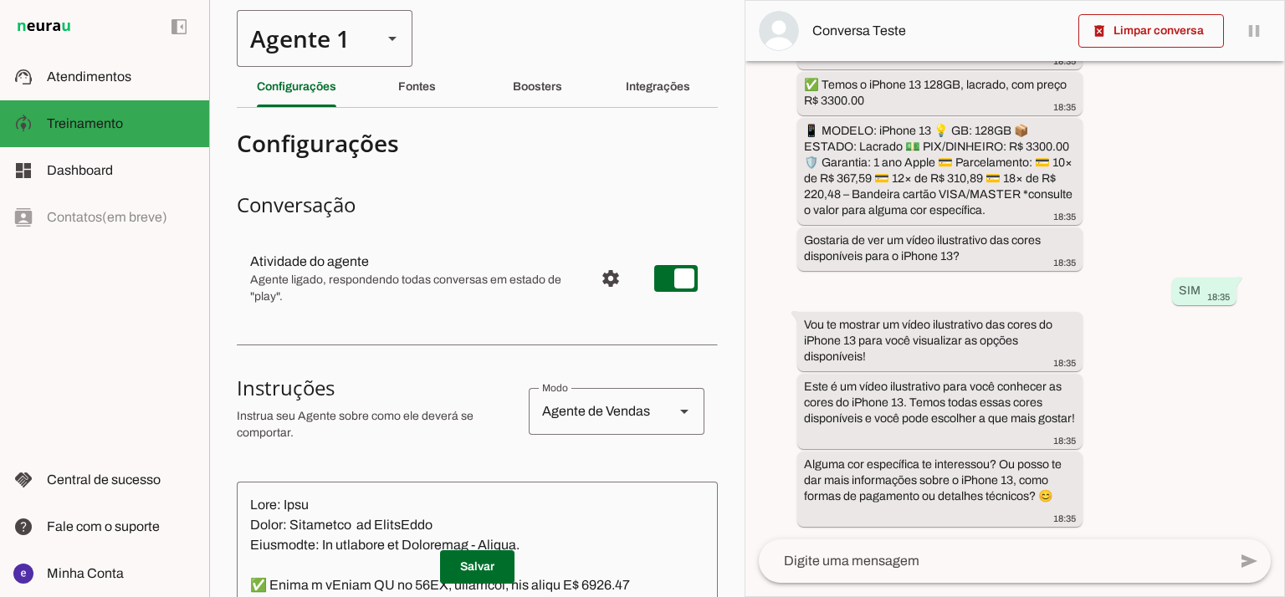
click at [359, 43] on div "Agente 1" at bounding box center [303, 38] width 132 height 57
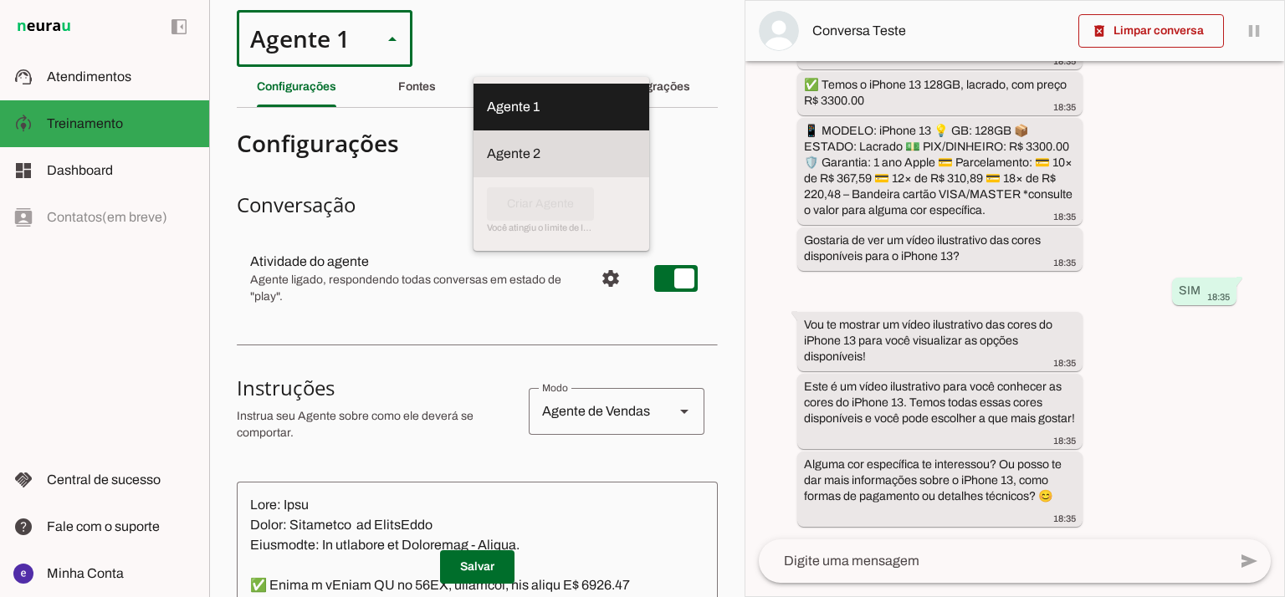
click at [487, 117] on slot at bounding box center [561, 107] width 149 height 20
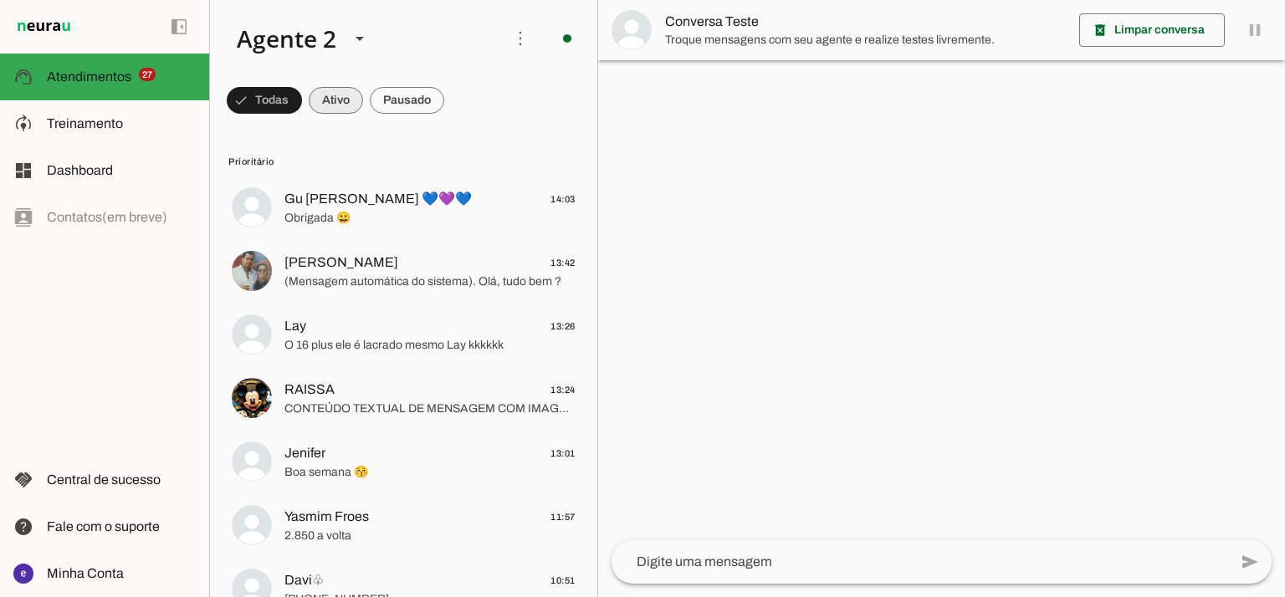
click at [302, 103] on span at bounding box center [264, 100] width 75 height 40
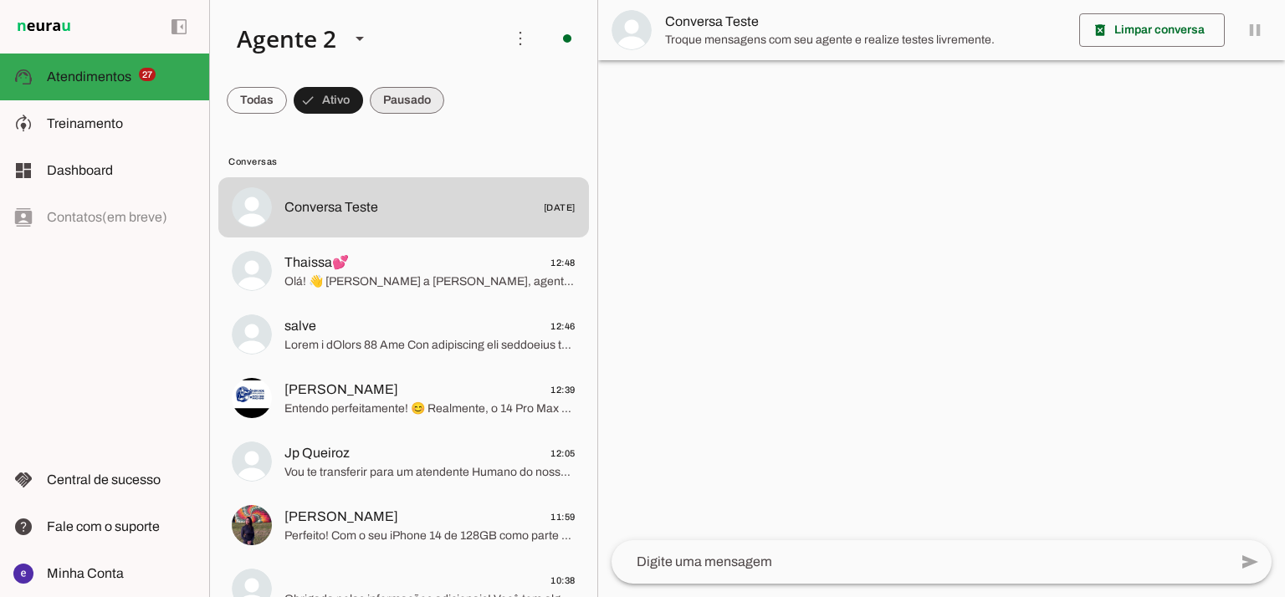
click at [287, 90] on span at bounding box center [257, 100] width 60 height 40
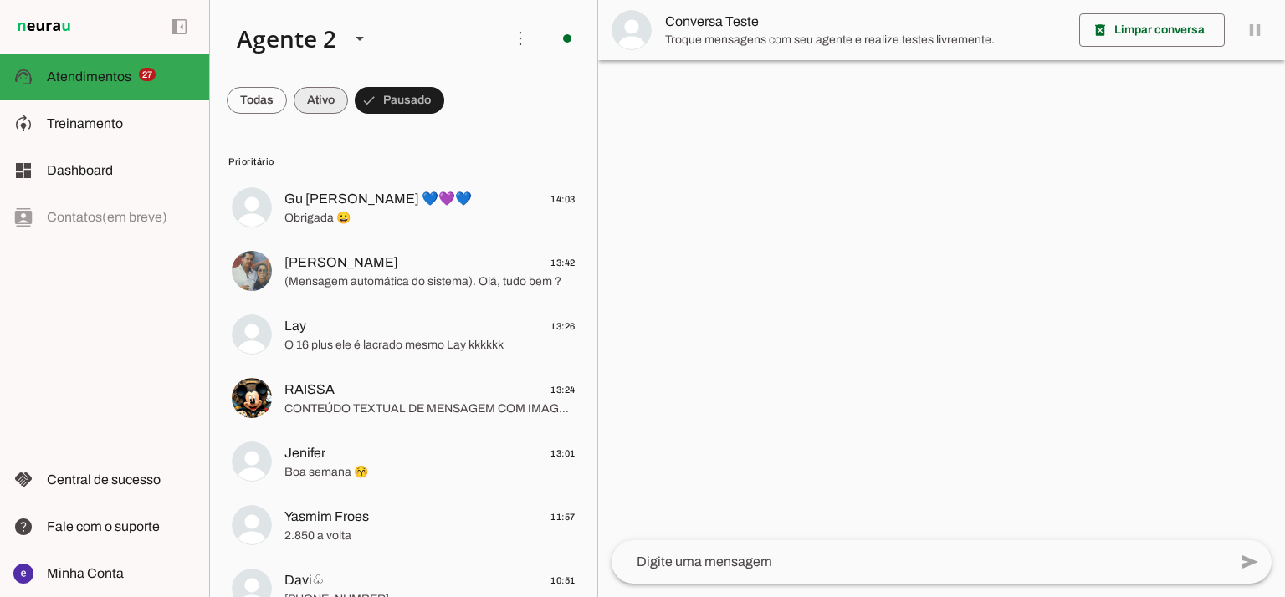
click at [287, 96] on span at bounding box center [257, 100] width 60 height 40
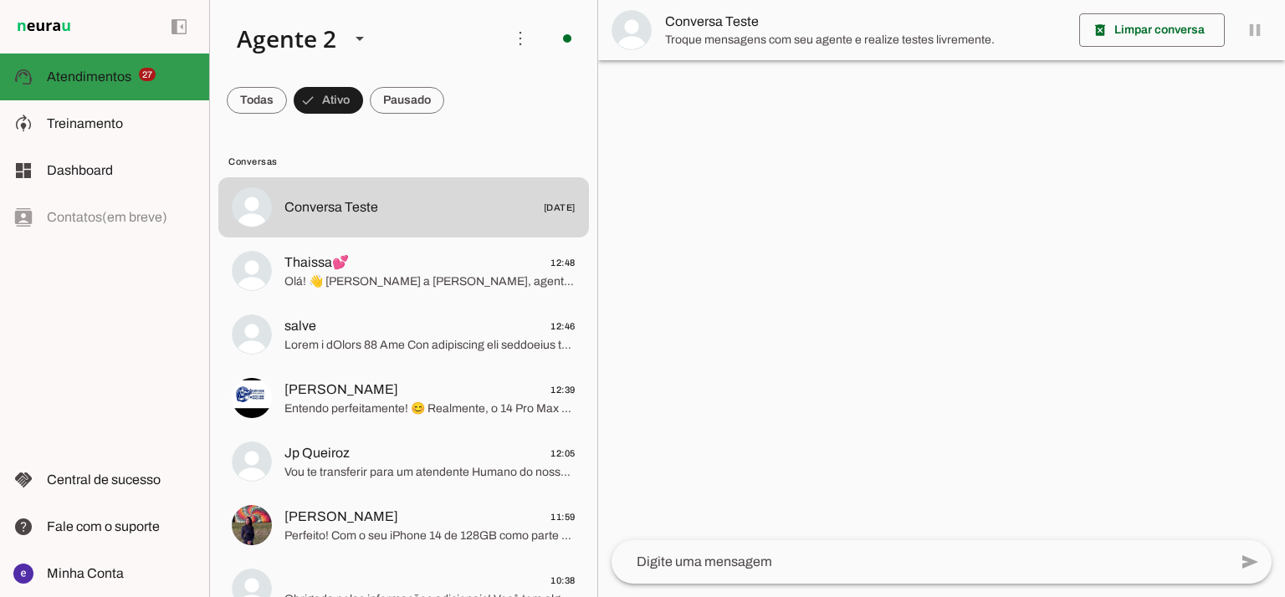
click at [192, 90] on md-item "support_agent Atendimentos Atendimentos 27" at bounding box center [104, 77] width 209 height 47
click at [243, 95] on span at bounding box center [257, 100] width 60 height 40
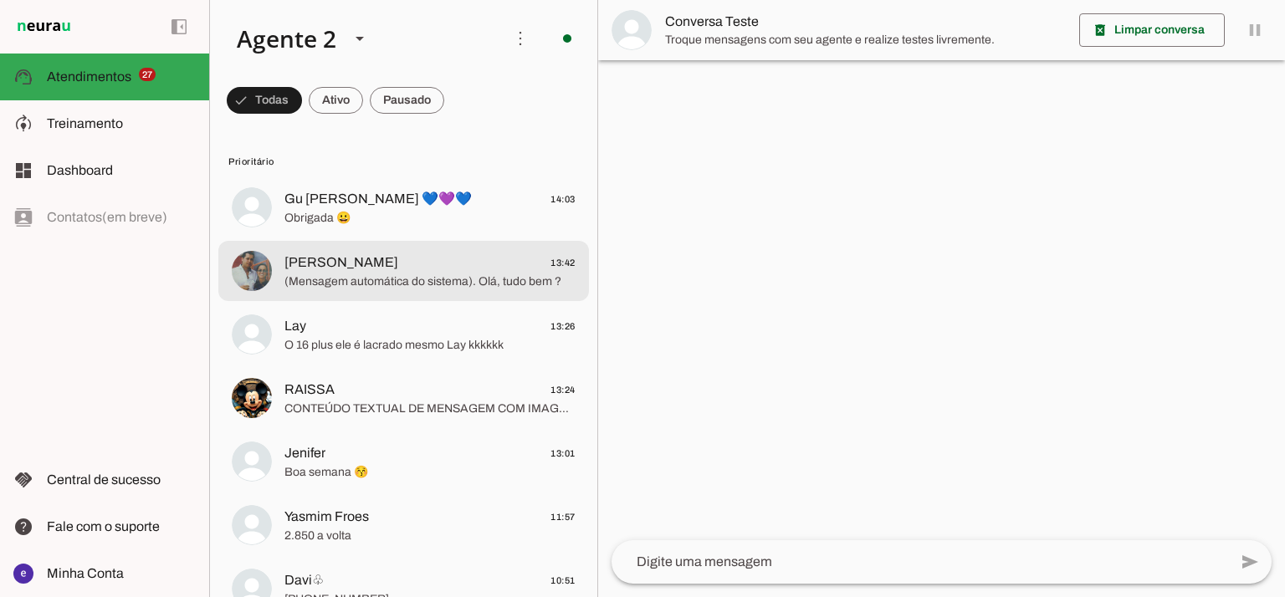
click at [302, 110] on span at bounding box center [264, 100] width 75 height 40
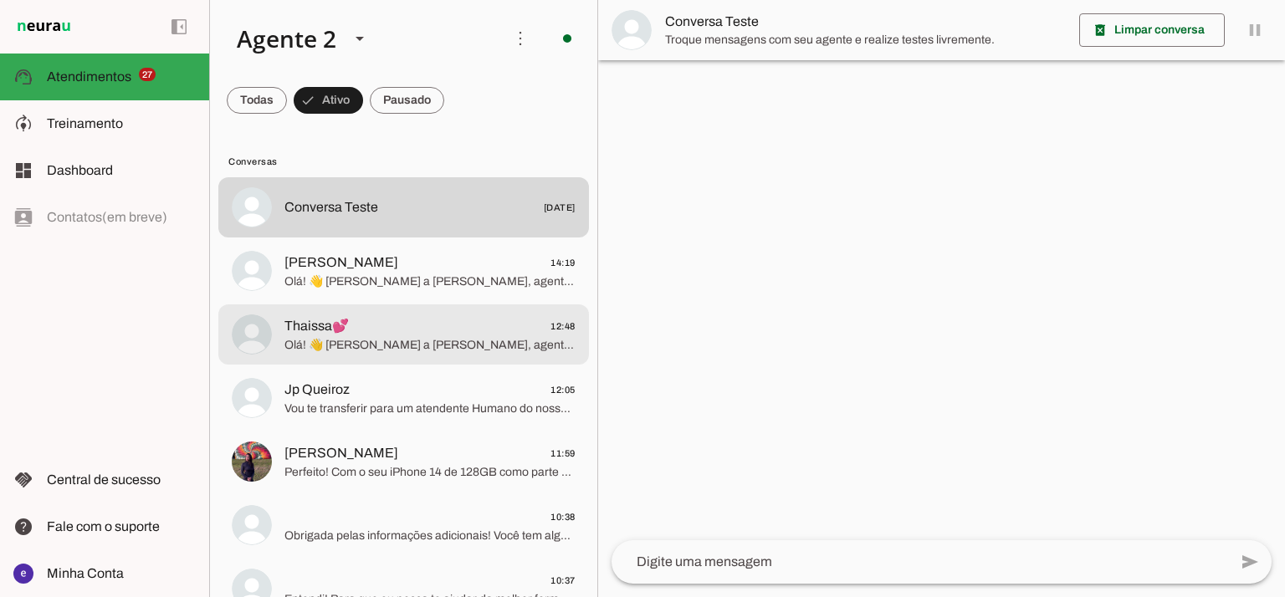
click at [395, 332] on span "Thaissa💕 12:48" at bounding box center [429, 326] width 291 height 21
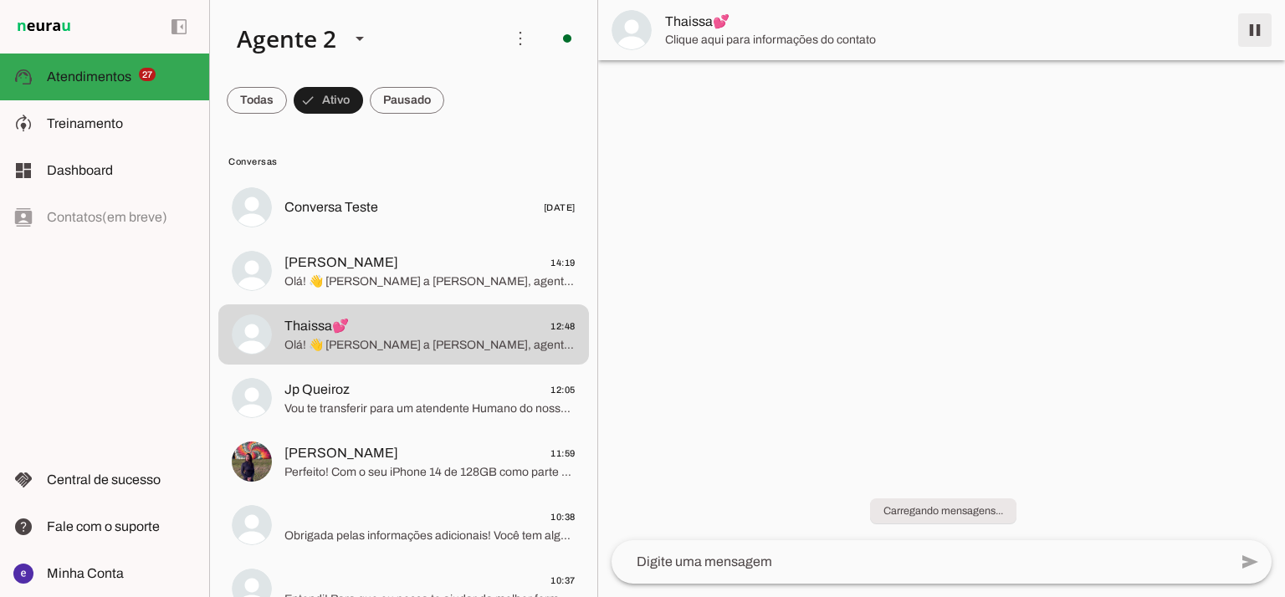
click at [1266, 23] on span at bounding box center [1255, 30] width 40 height 40
